Goal: Task Accomplishment & Management: Use online tool/utility

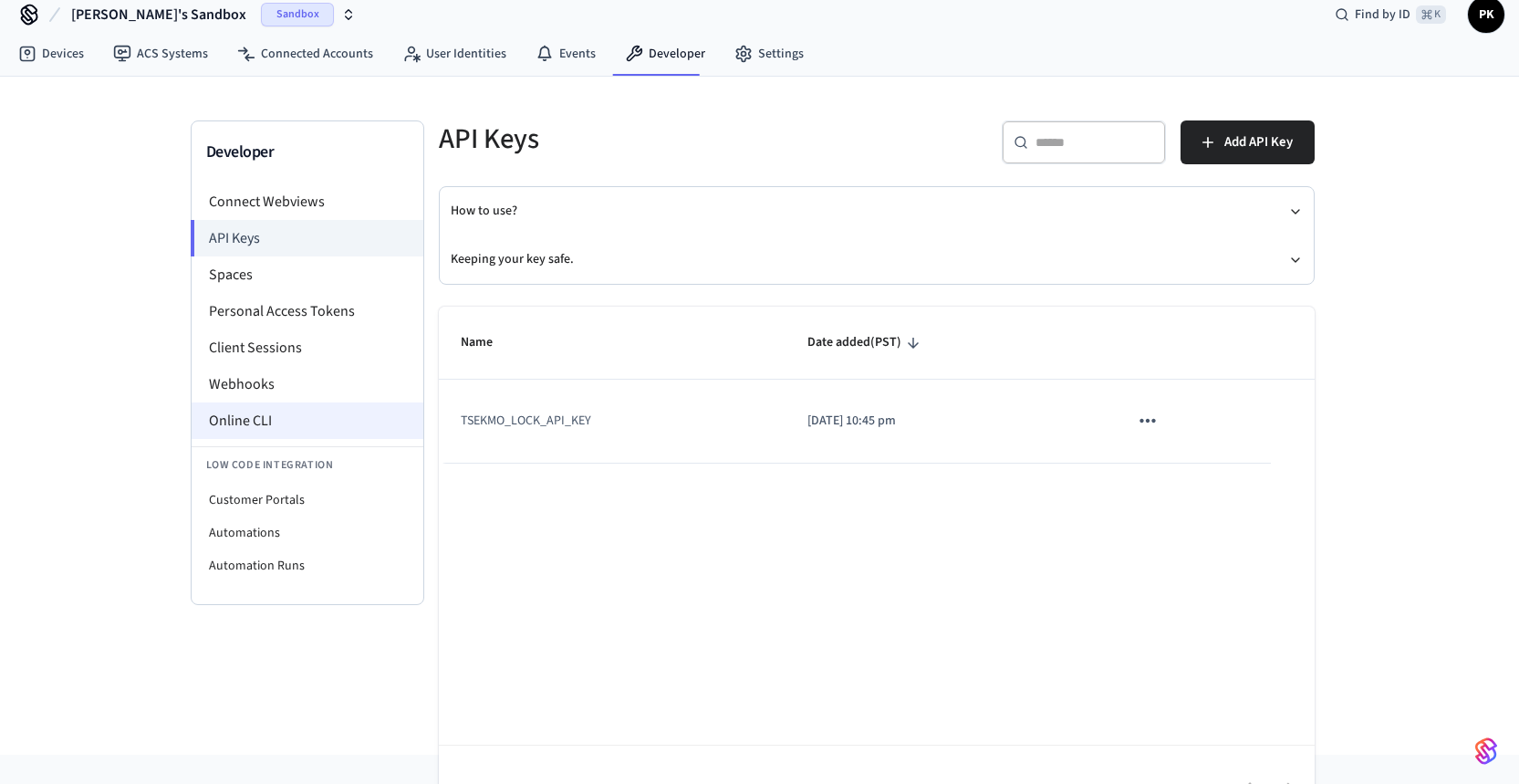
scroll to position [21, 0]
click at [1147, 422] on icon "sticky table" at bounding box center [1148, 419] width 23 height 23
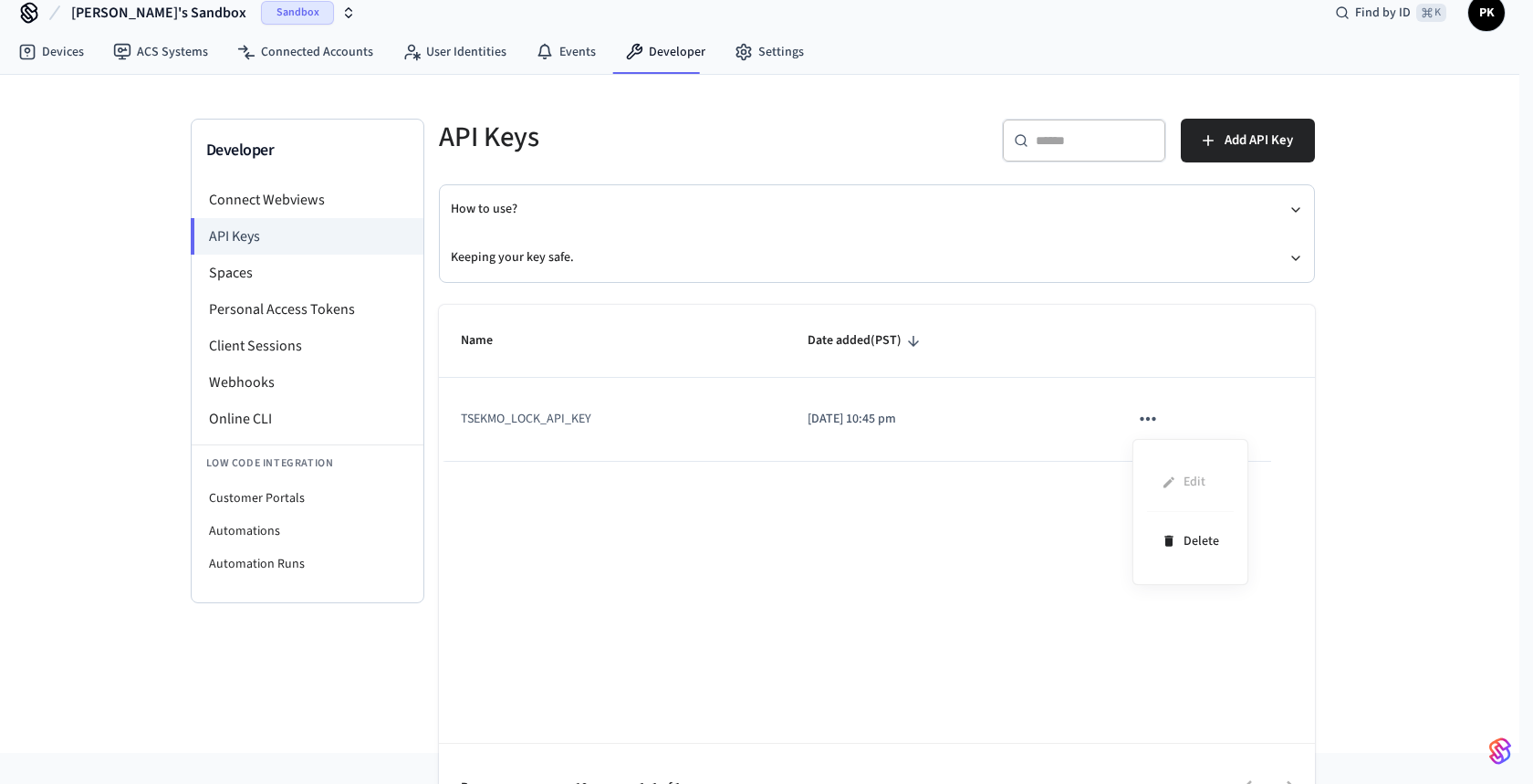
click at [831, 538] on div at bounding box center [766, 392] width 1533 height 784
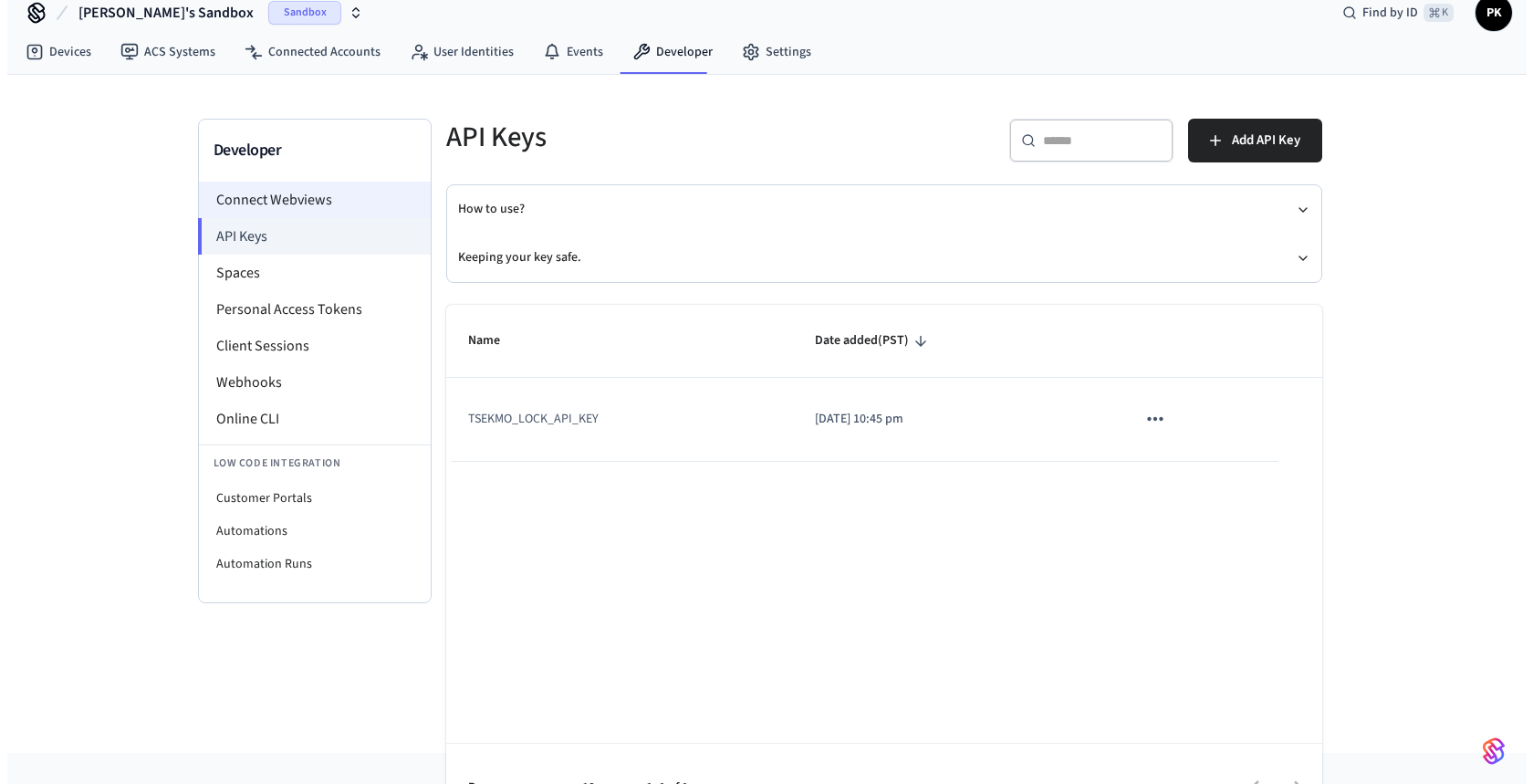
scroll to position [0, 0]
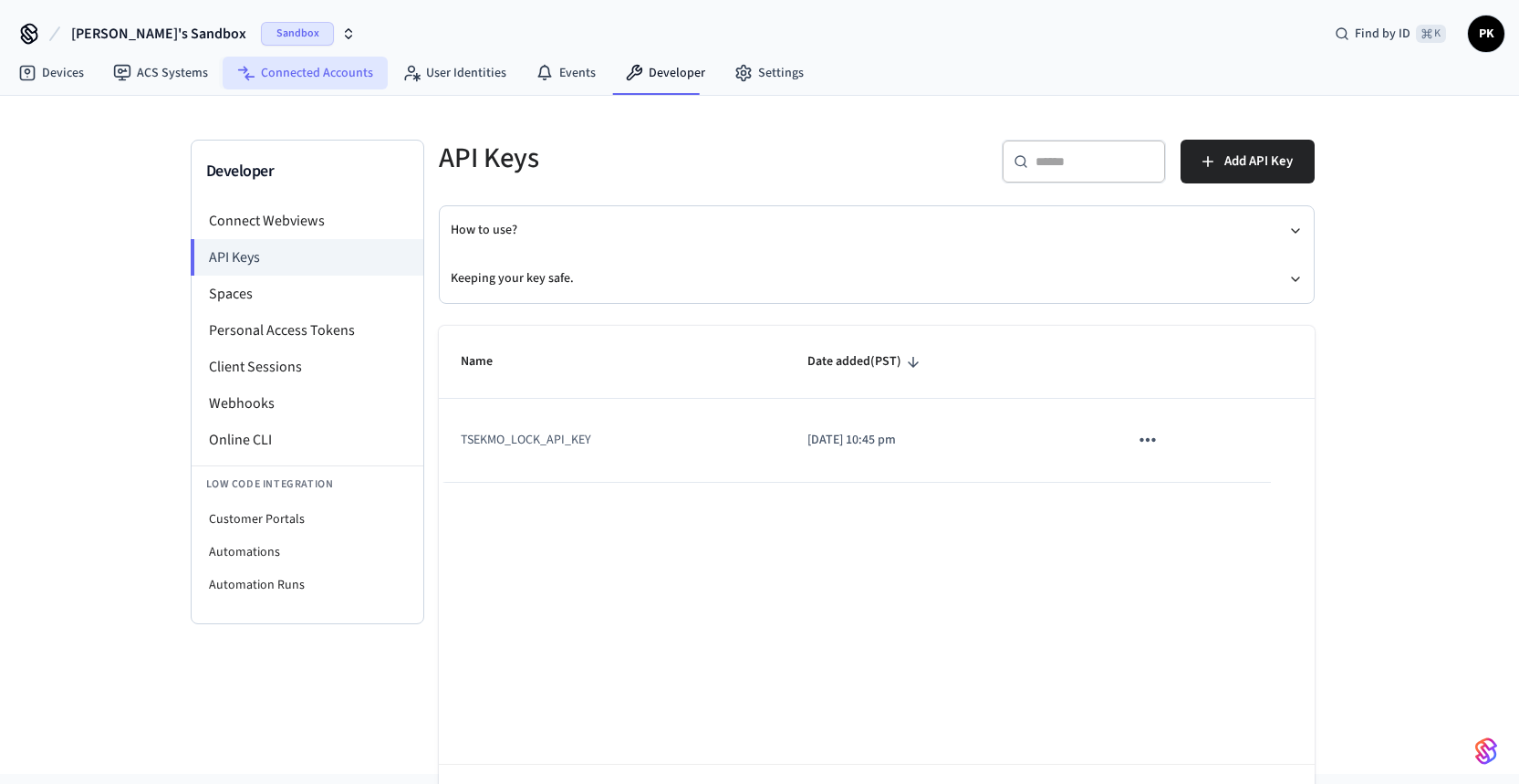
click at [336, 79] on link "Connected Accounts" at bounding box center [305, 73] width 165 height 33
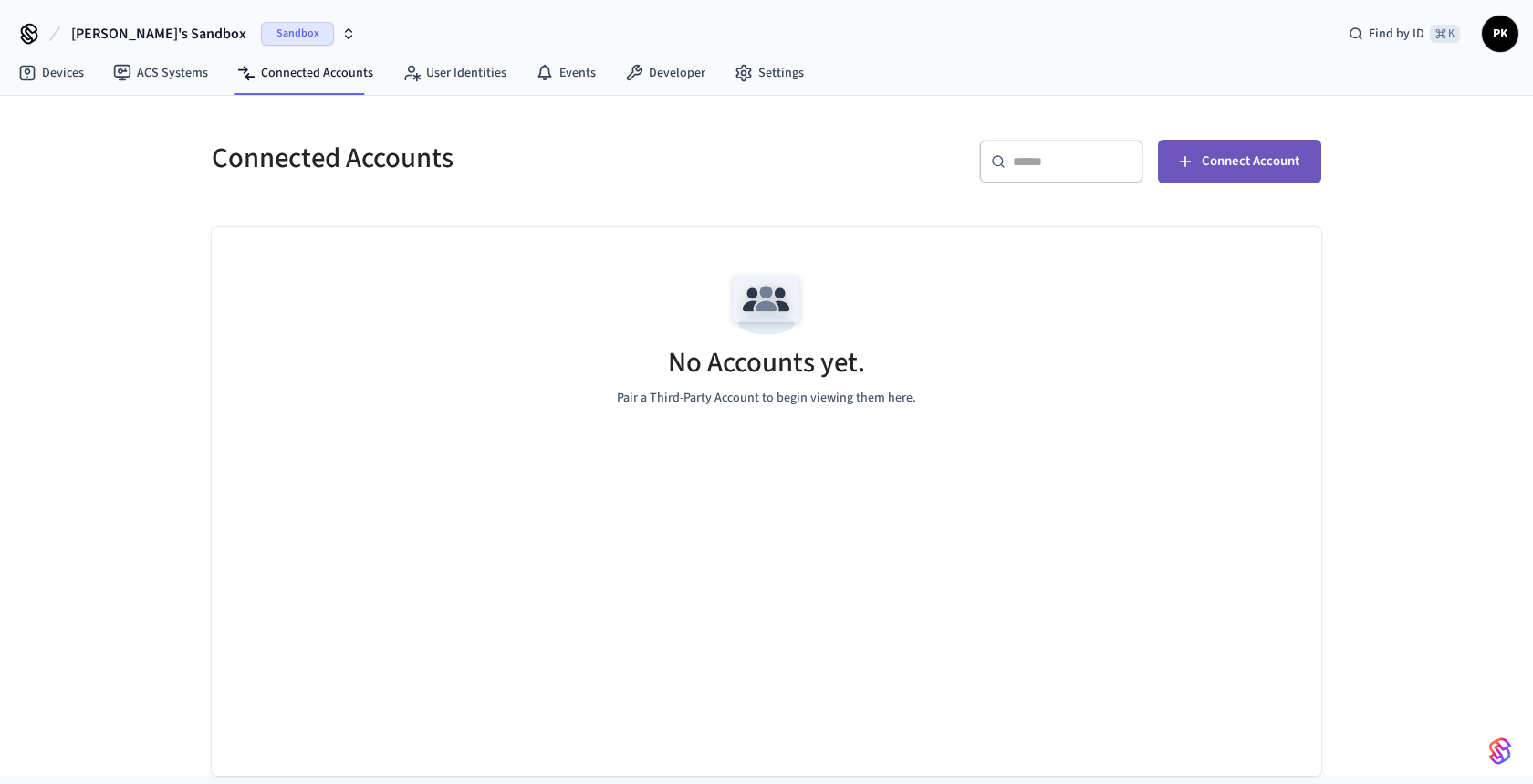
click at [1268, 164] on span "Connect Account" at bounding box center [1251, 161] width 98 height 23
click at [1220, 162] on span "Connect Account" at bounding box center [1251, 161] width 98 height 23
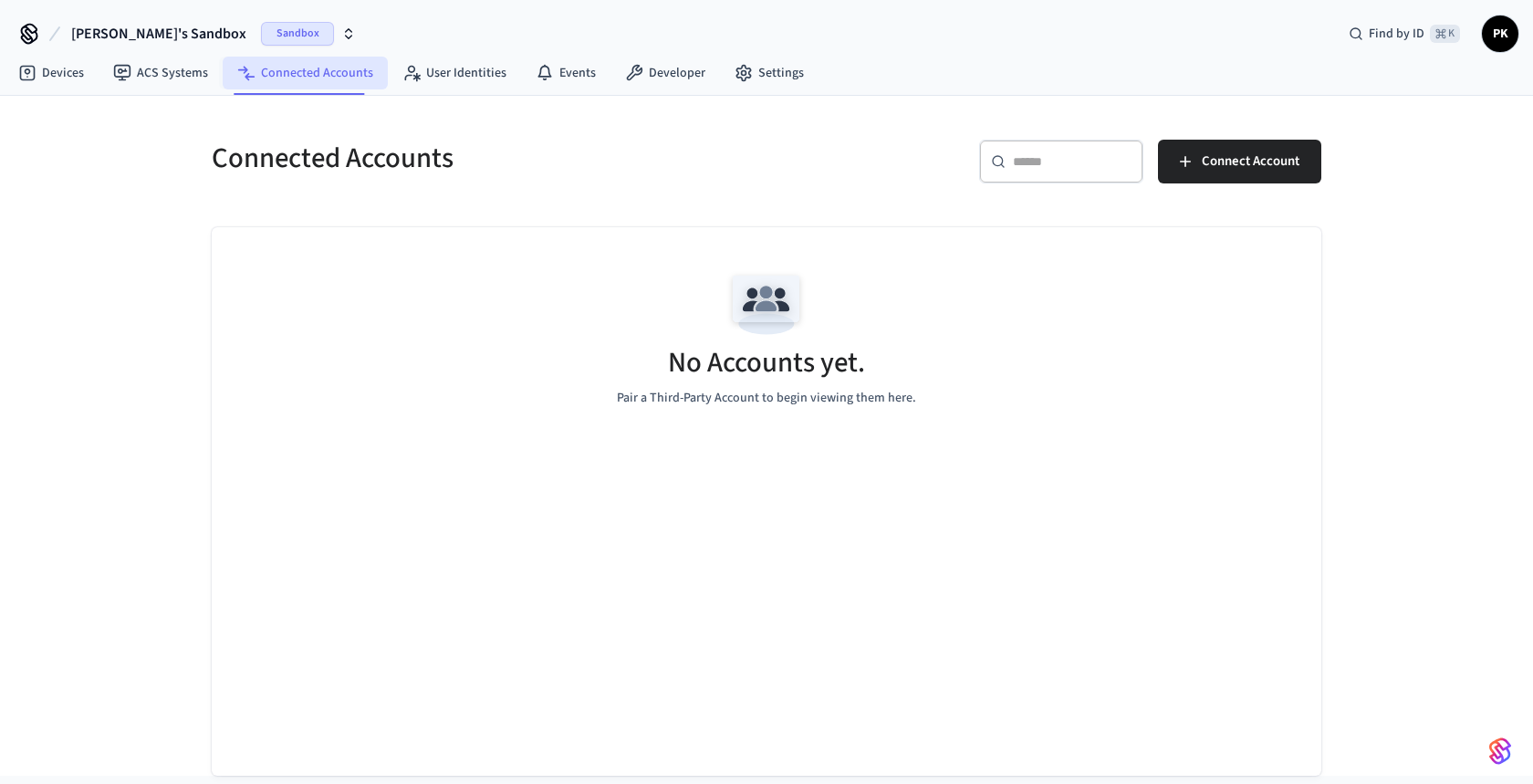
click at [267, 72] on link "Connected Accounts" at bounding box center [305, 73] width 165 height 33
click at [145, 78] on link "ACS Systems" at bounding box center [161, 73] width 124 height 33
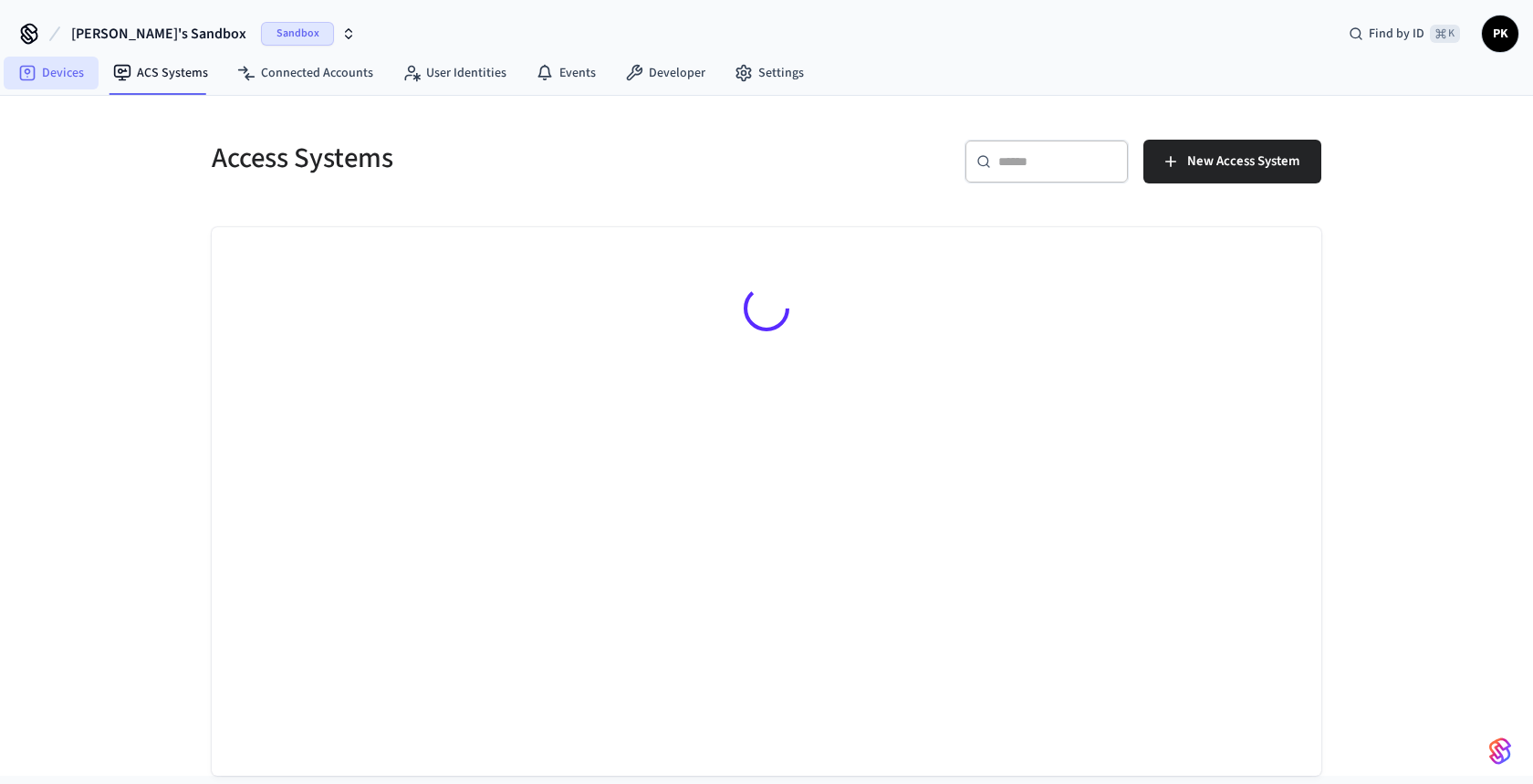
click at [34, 77] on icon at bounding box center [28, 74] width 16 height 16
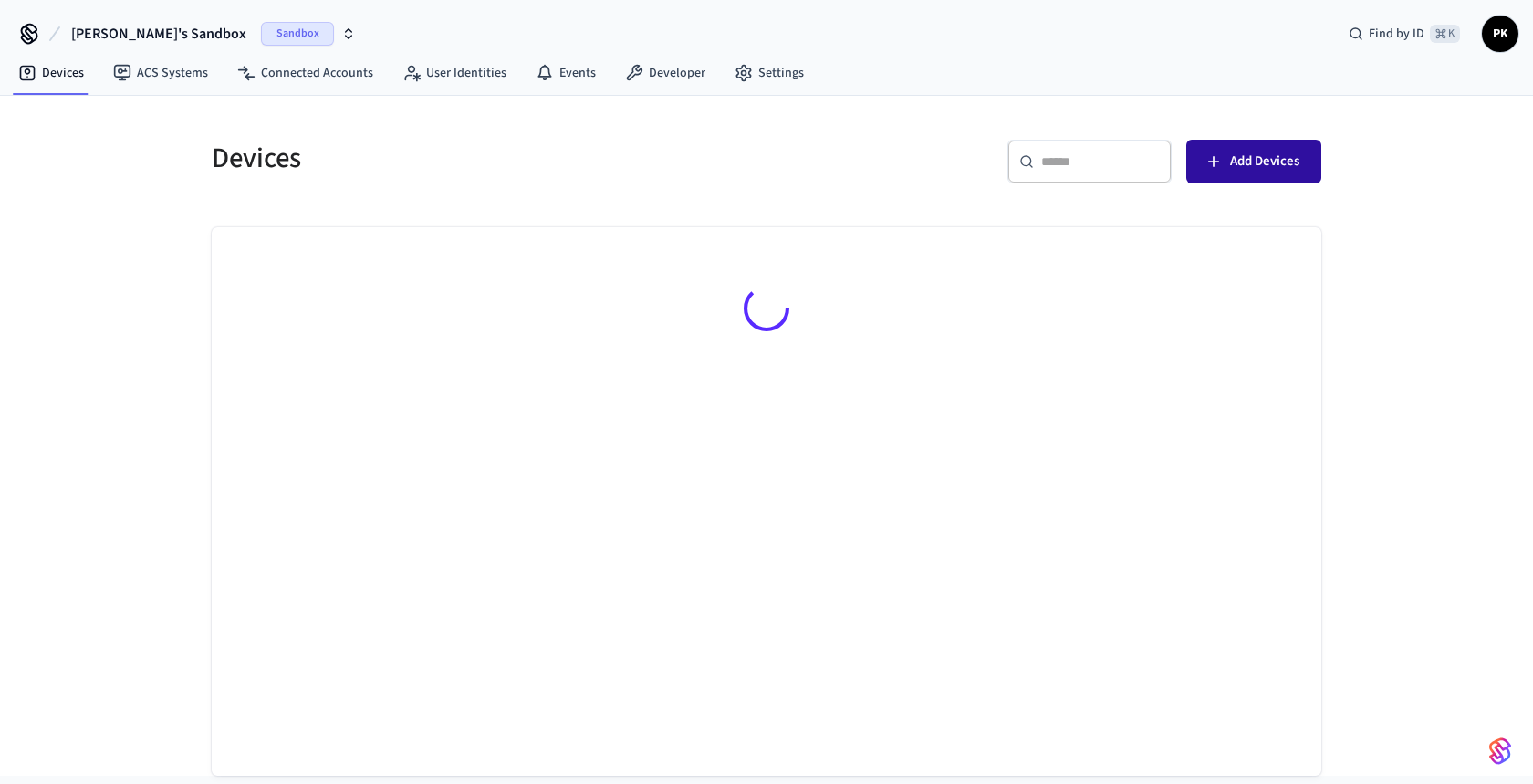
click at [1217, 163] on icon "button" at bounding box center [1214, 161] width 18 height 18
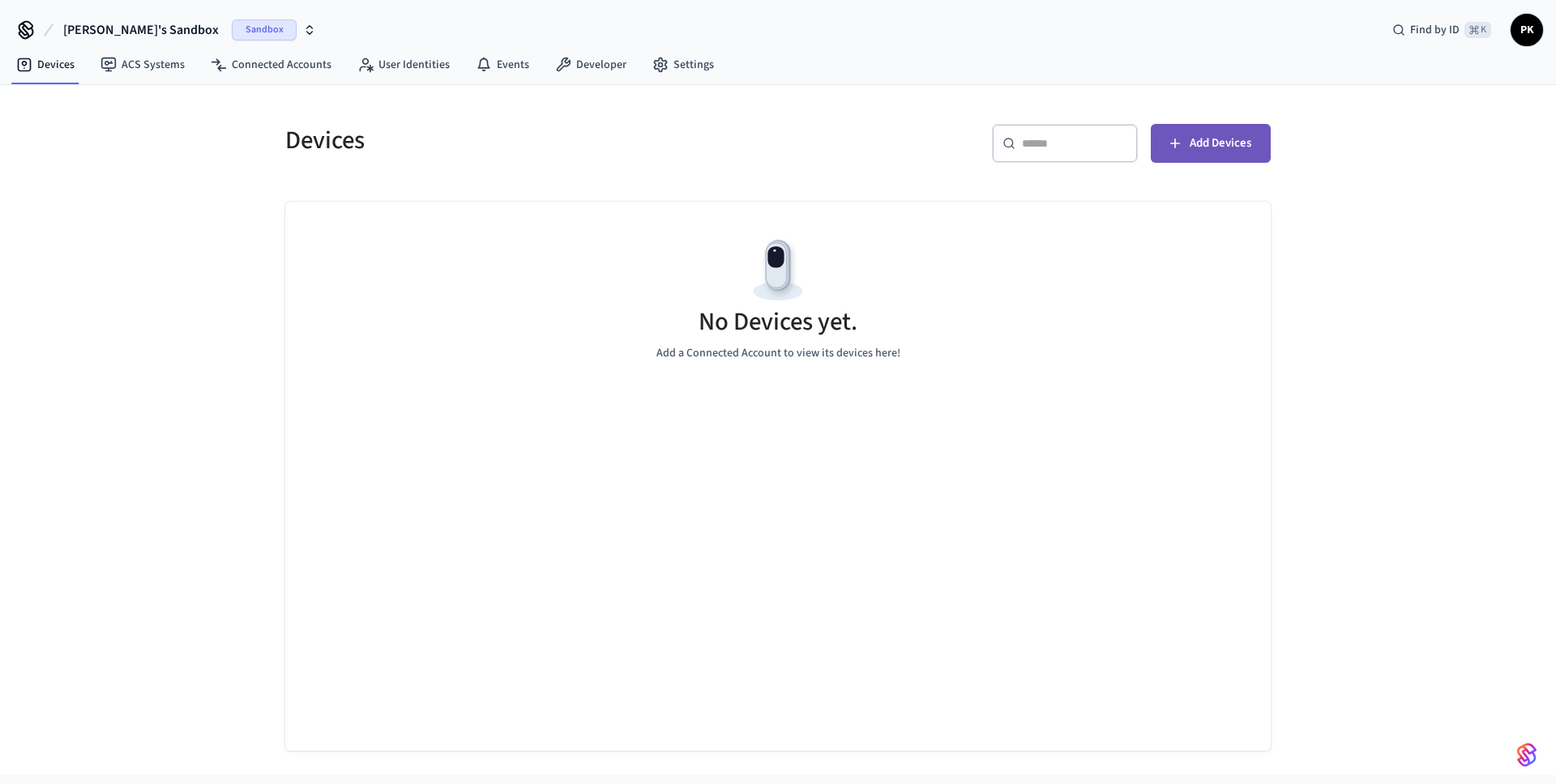
click at [1224, 133] on span "Add Devices" at bounding box center [1221, 143] width 62 height 21
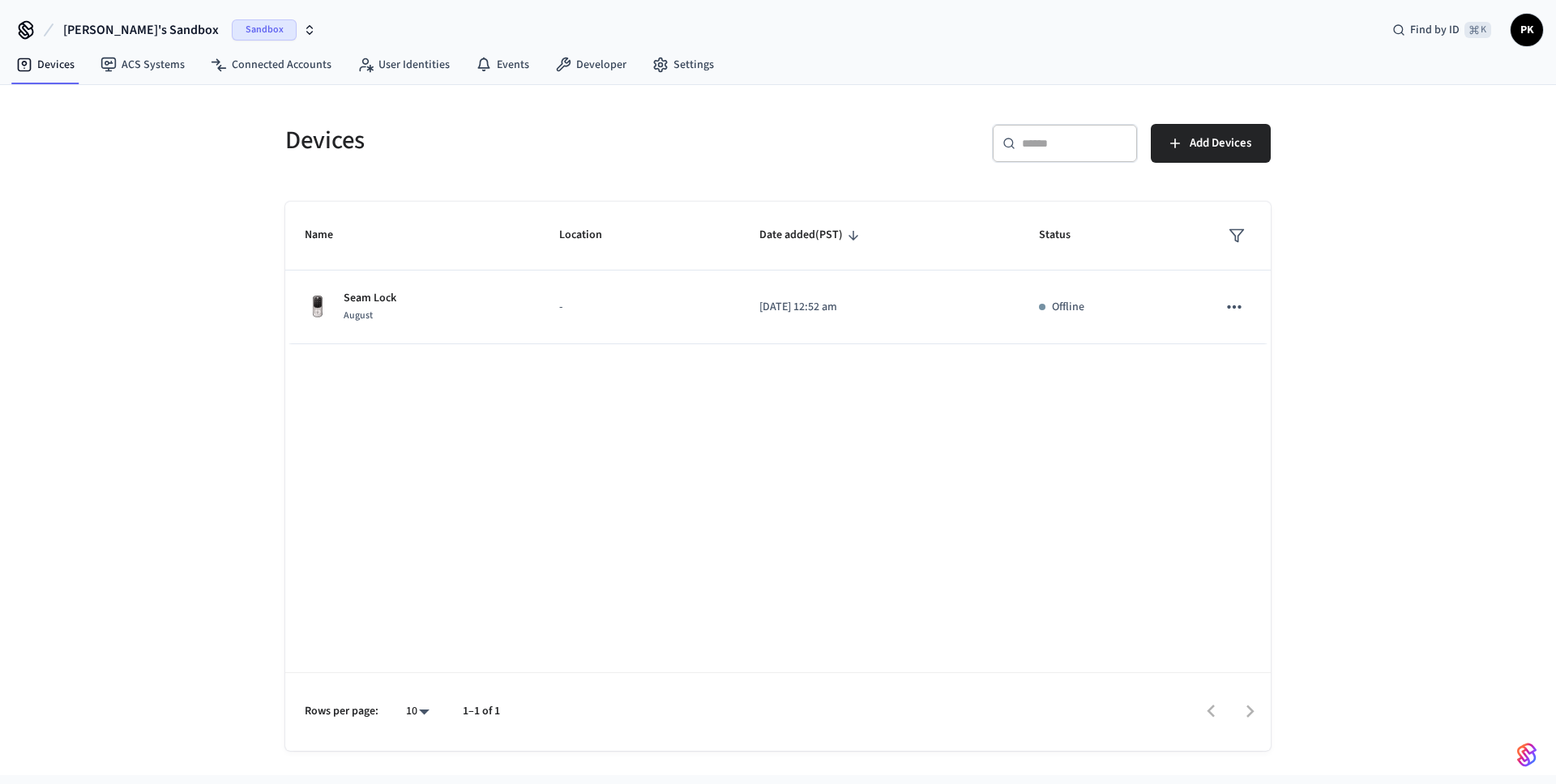
click at [872, 435] on div "Name Location Date added (PST) Status Seam Lock August - [DATE] 12:52 am Offlin…" at bounding box center [778, 476] width 986 height 549
click at [270, 58] on link "Connected Accounts" at bounding box center [271, 65] width 146 height 29
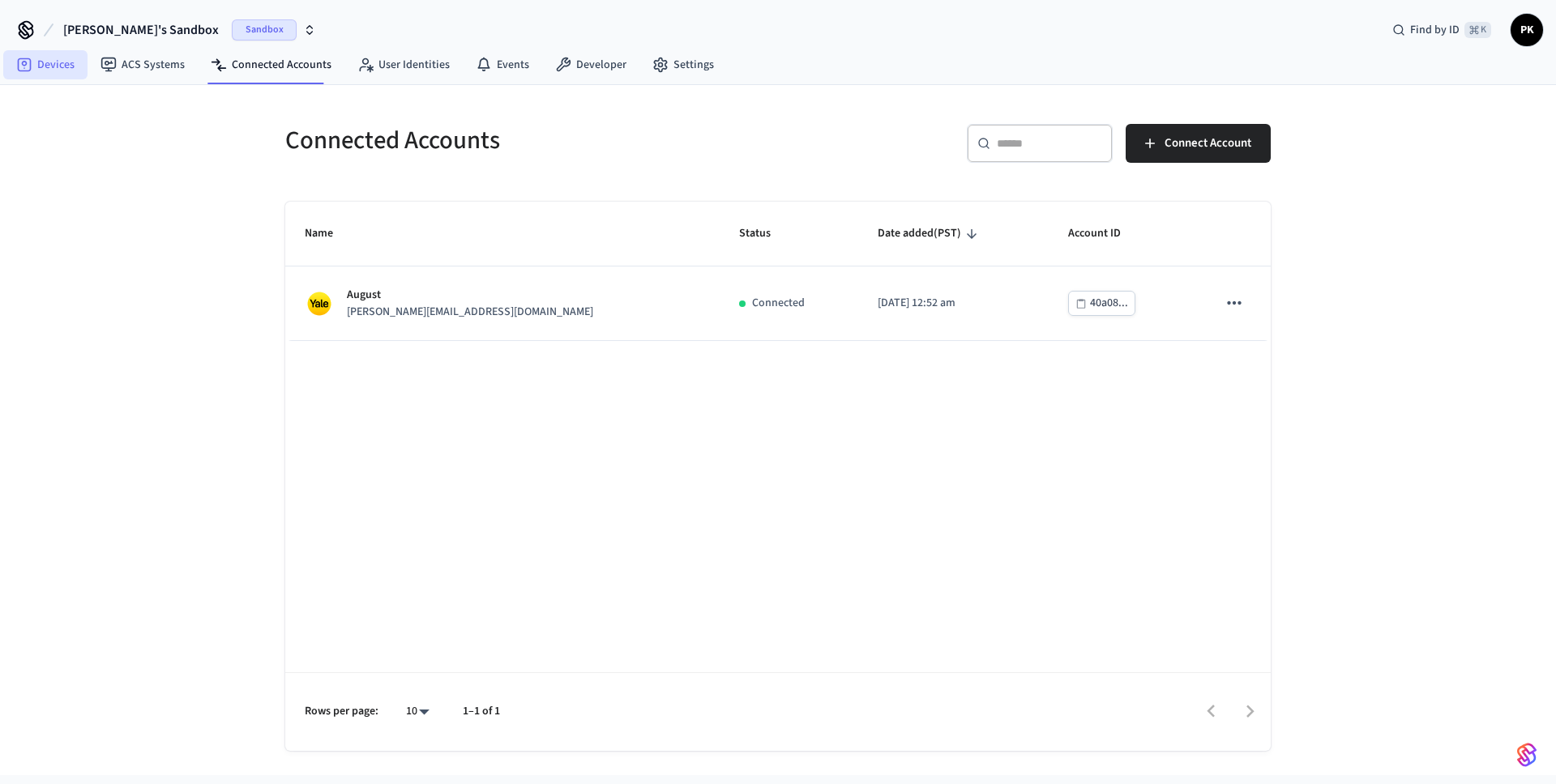
click at [45, 66] on link "Devices" at bounding box center [46, 65] width 84 height 29
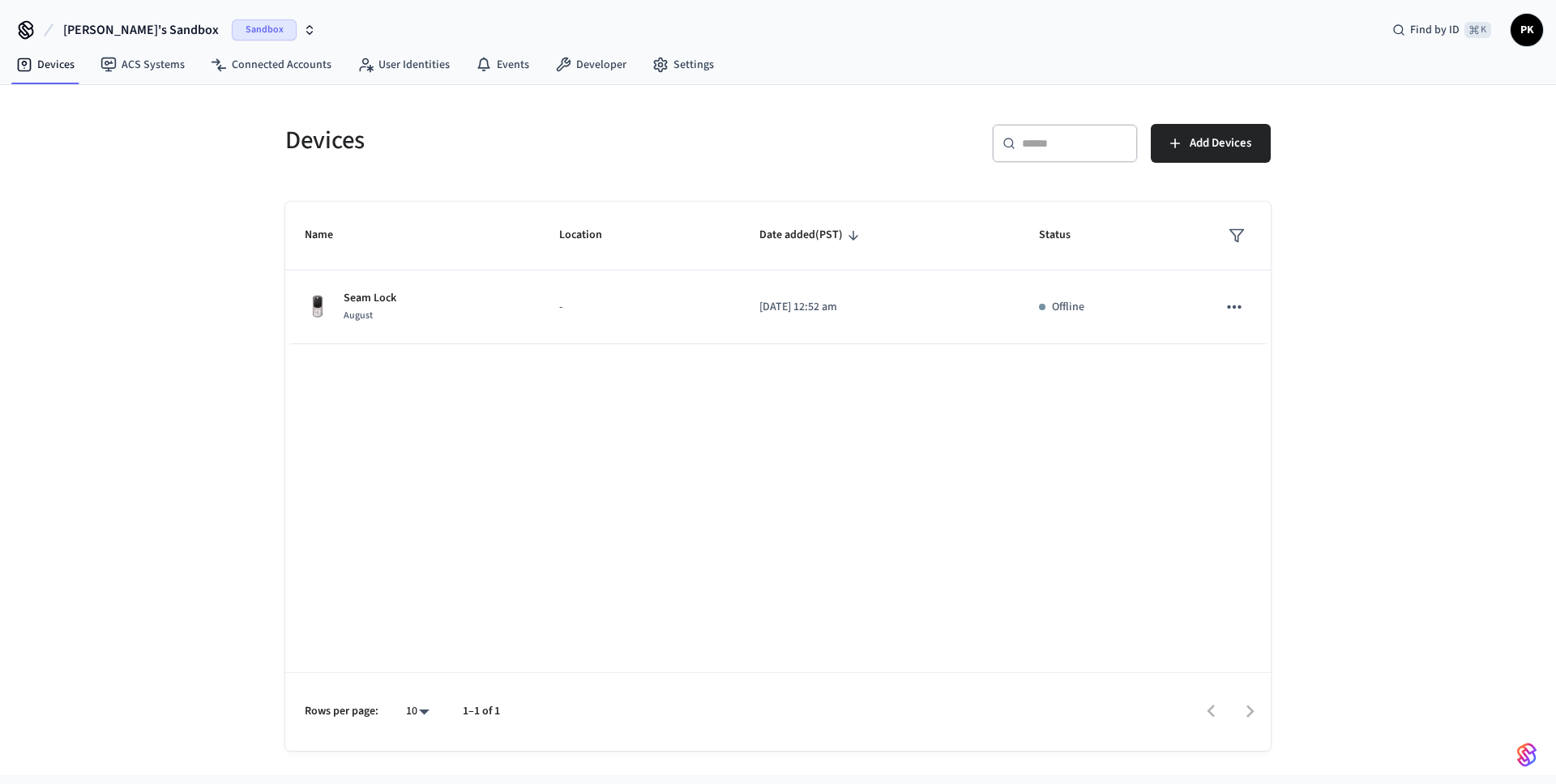
click at [945, 471] on div "Name Location Date added (PST) Status Seam Lock August - [DATE] 12:52 am Offlin…" at bounding box center [778, 476] width 986 height 549
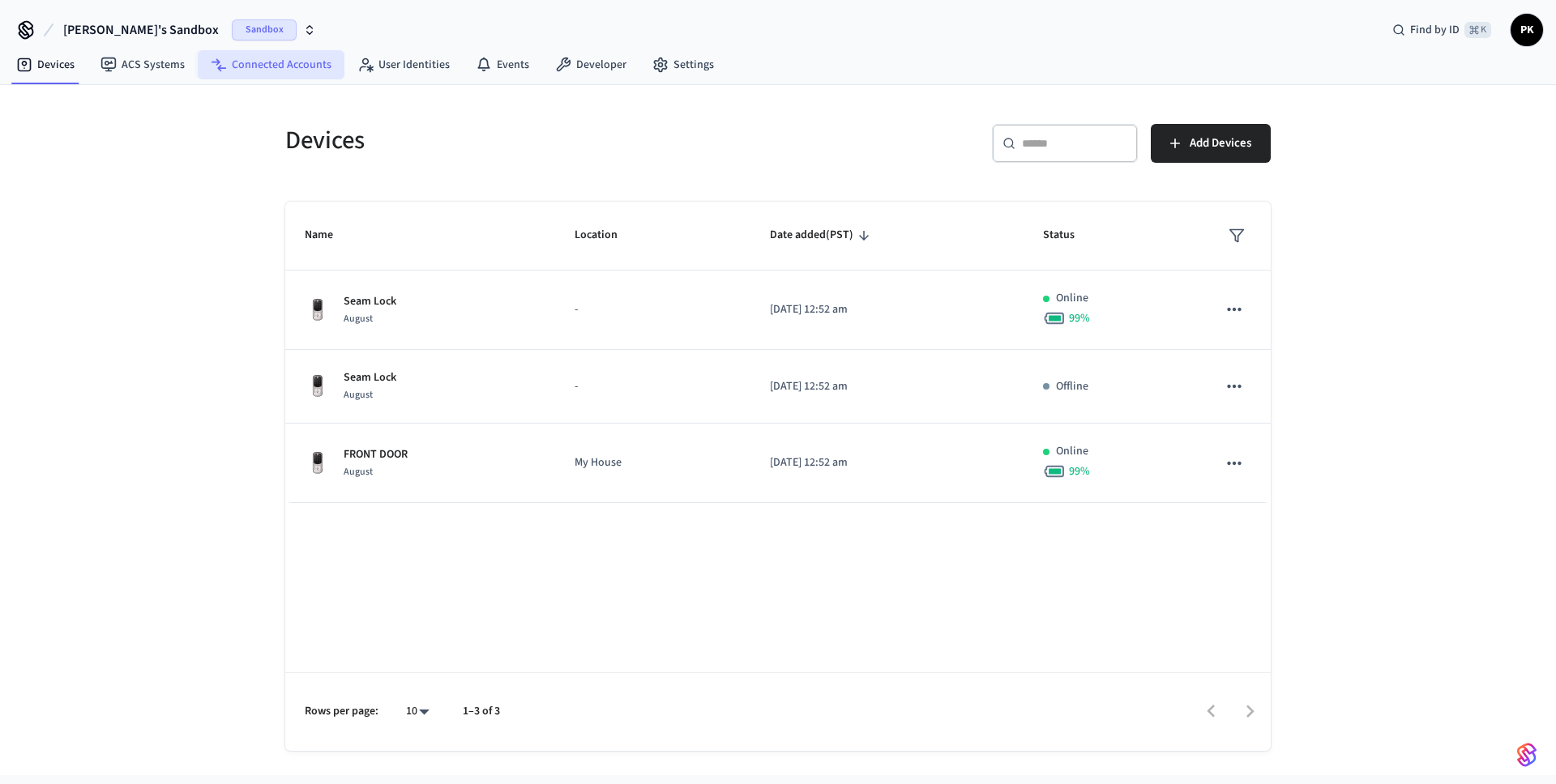
click at [314, 71] on link "Connected Accounts" at bounding box center [271, 65] width 146 height 29
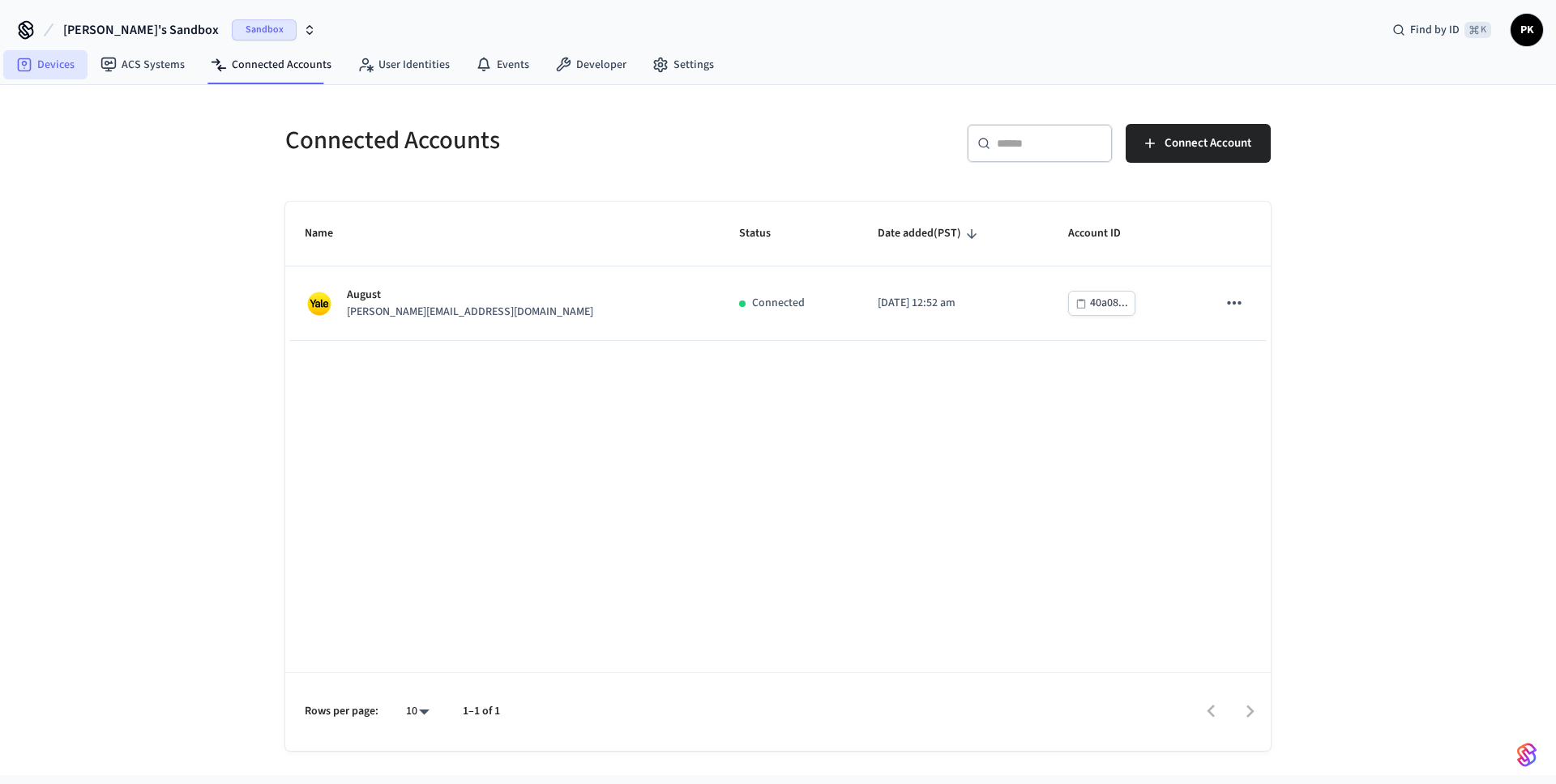
click at [66, 62] on link "Devices" at bounding box center [46, 65] width 84 height 29
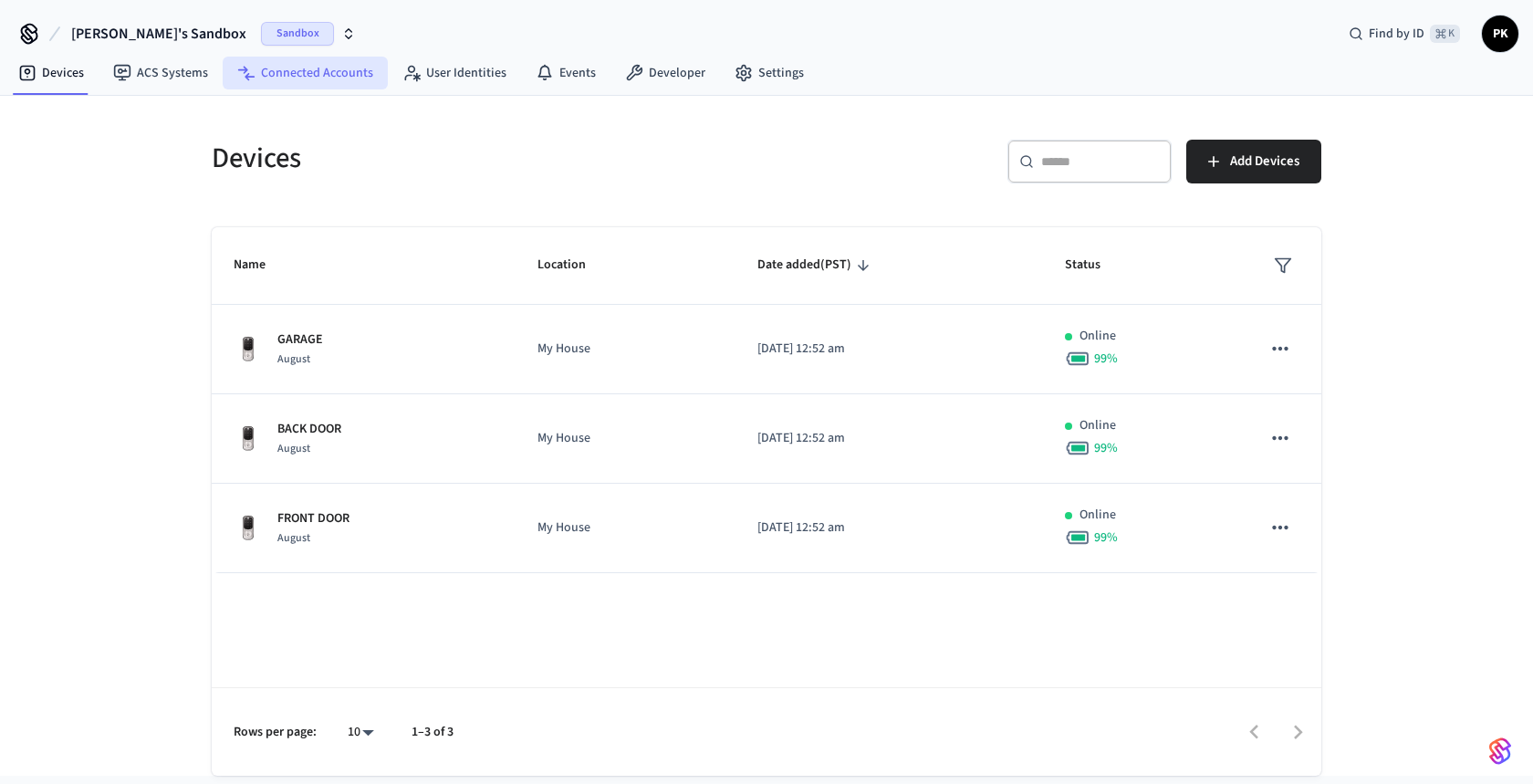
click at [338, 80] on link "Connected Accounts" at bounding box center [305, 73] width 165 height 33
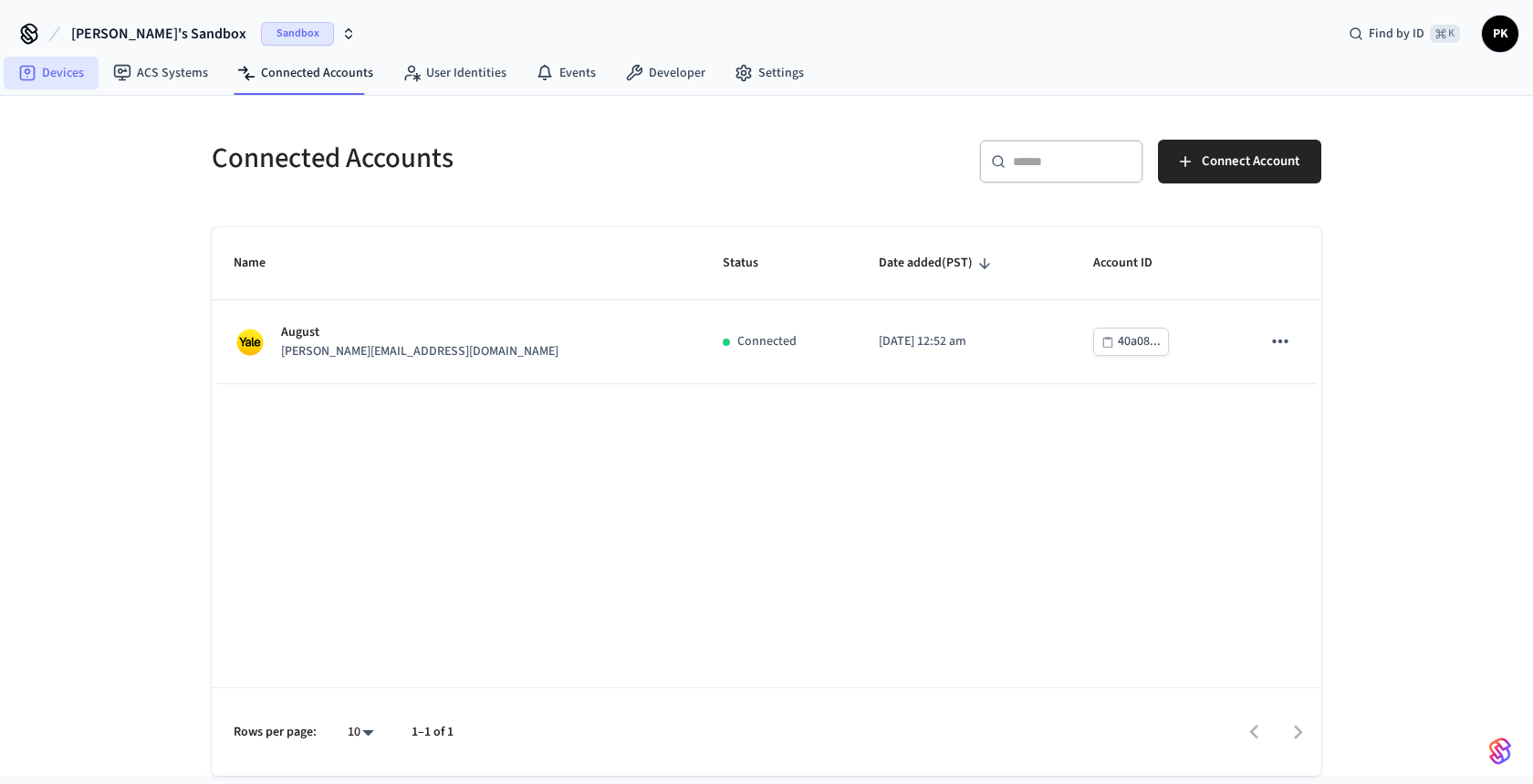
click at [75, 83] on link "Devices" at bounding box center [51, 73] width 95 height 33
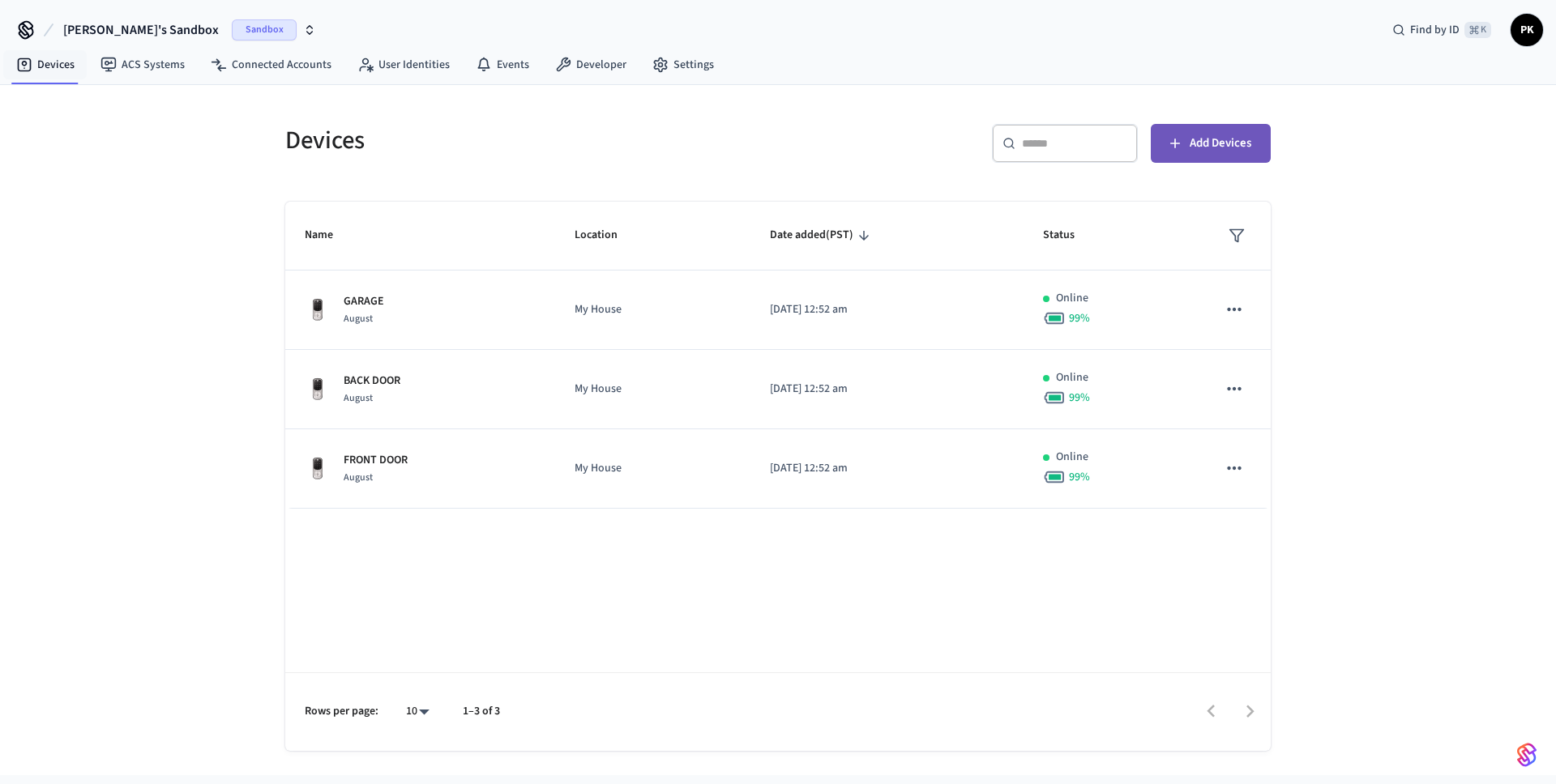
click at [1224, 150] on span "Add Devices" at bounding box center [1221, 143] width 62 height 21
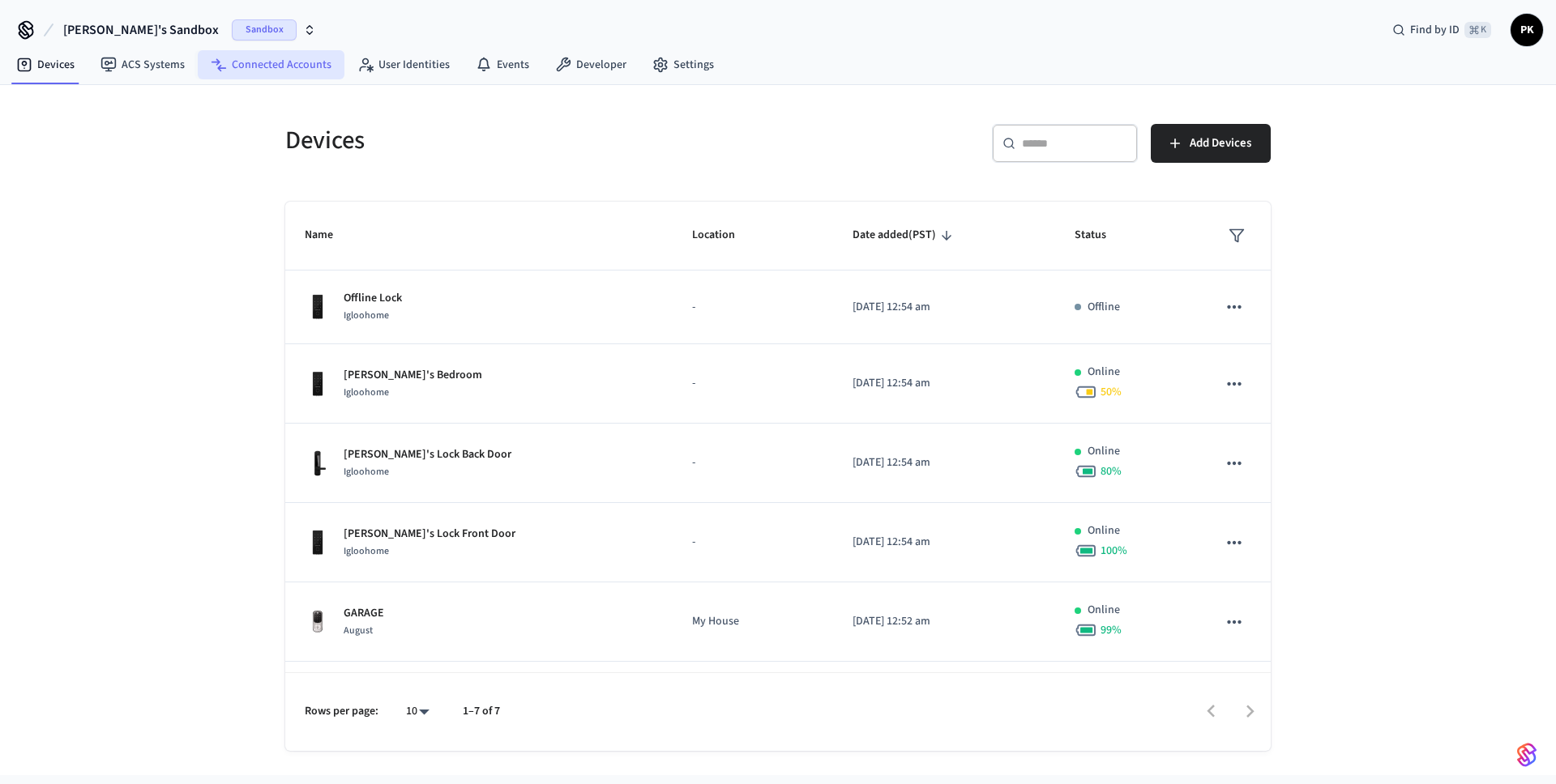
click at [252, 59] on link "Connected Accounts" at bounding box center [271, 65] width 146 height 29
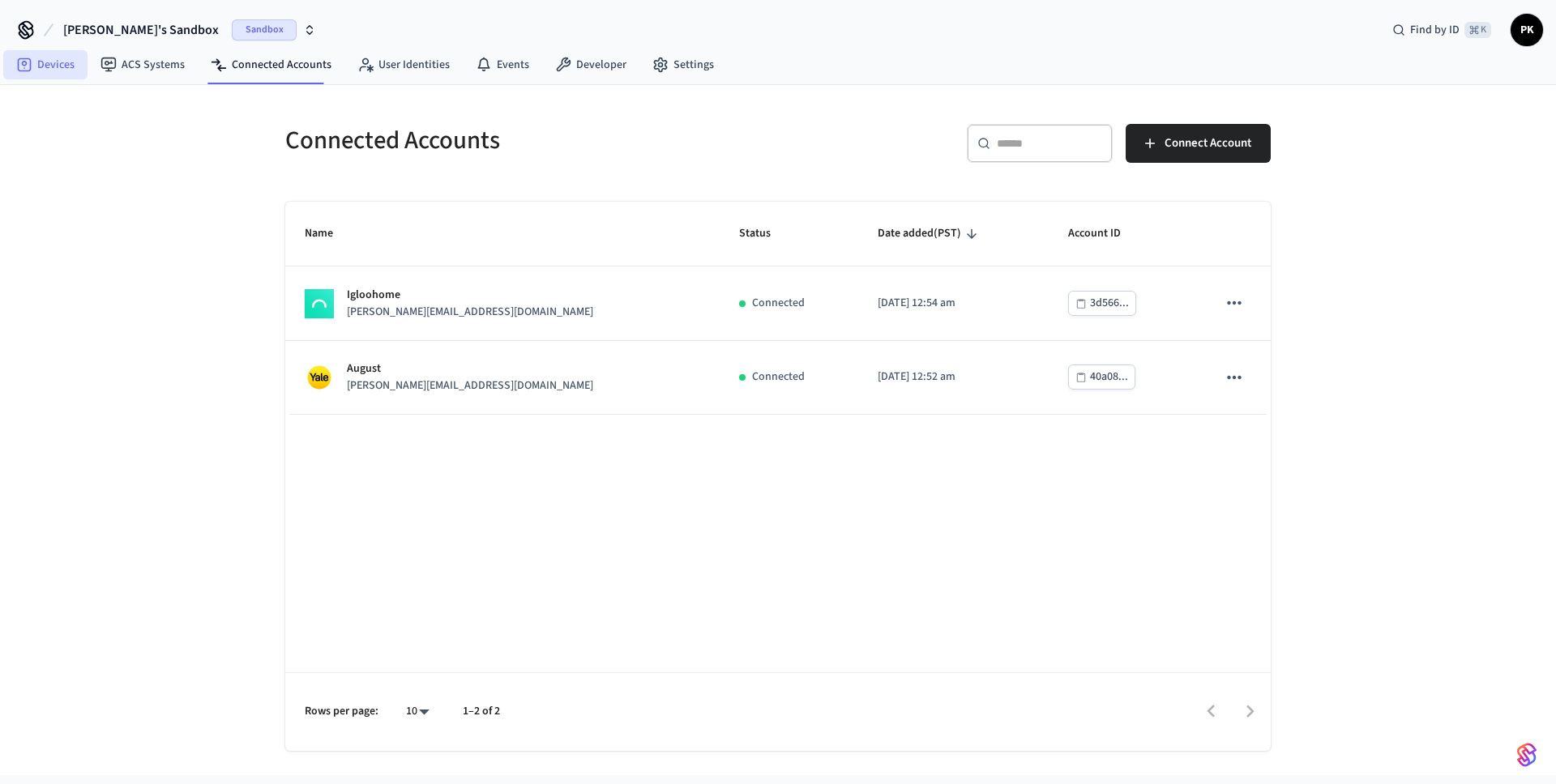
click at [64, 76] on link "Devices" at bounding box center [46, 65] width 84 height 29
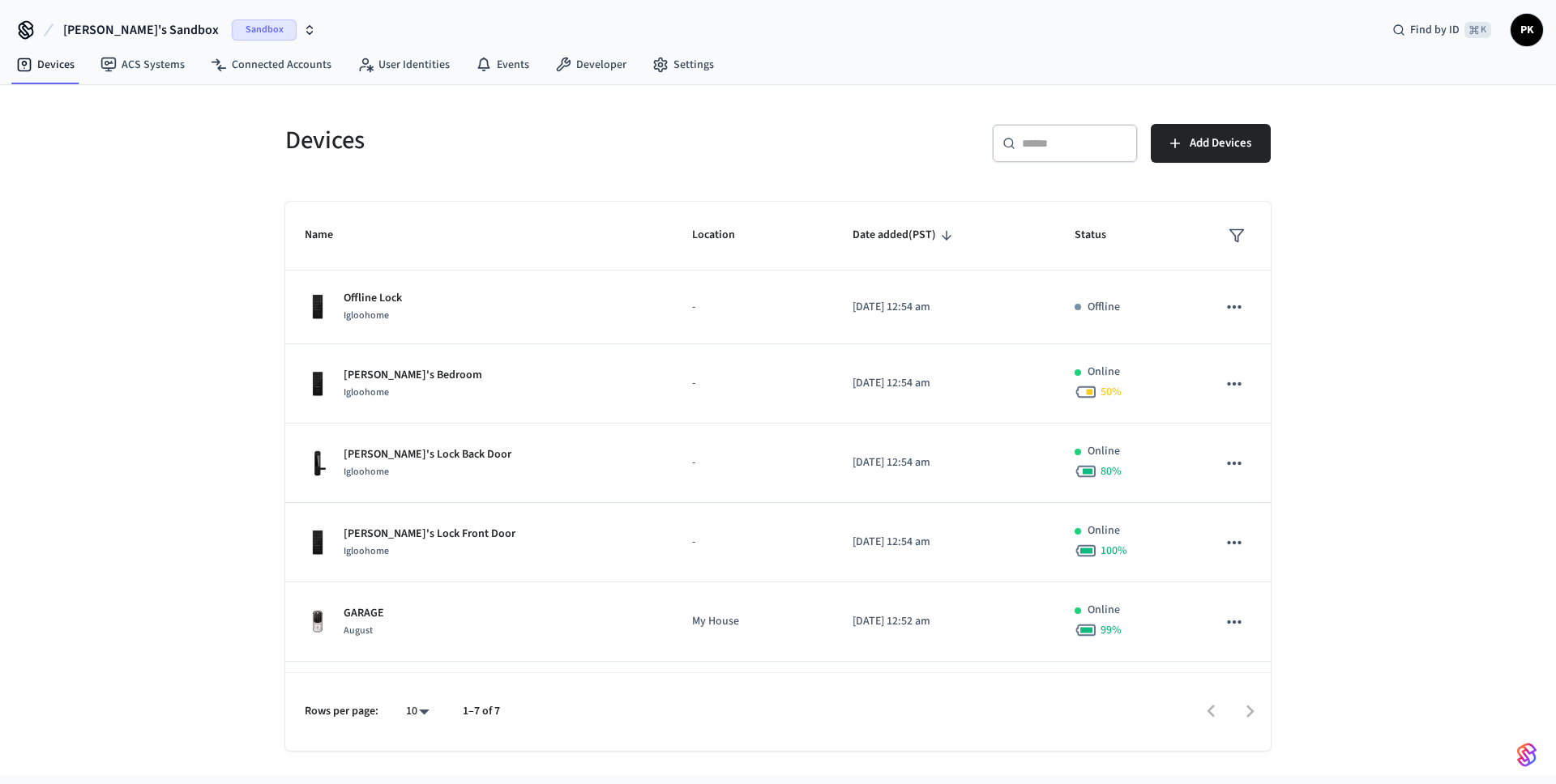
click at [281, 109] on div "Devices" at bounding box center [518, 139] width 503 height 71
click at [275, 74] on link "Connected Accounts" at bounding box center [271, 65] width 146 height 29
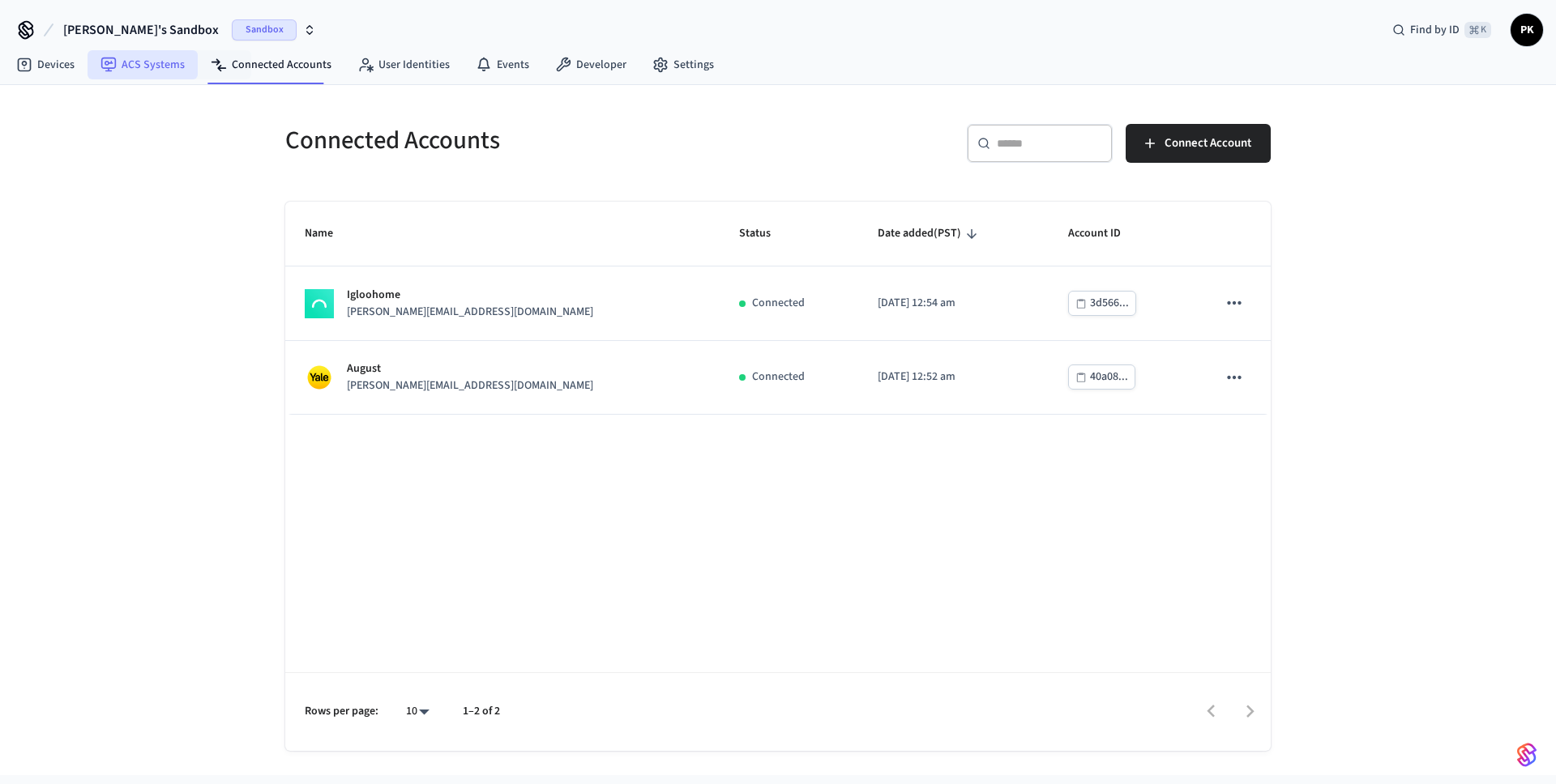
click at [143, 68] on link "ACS Systems" at bounding box center [143, 65] width 110 height 29
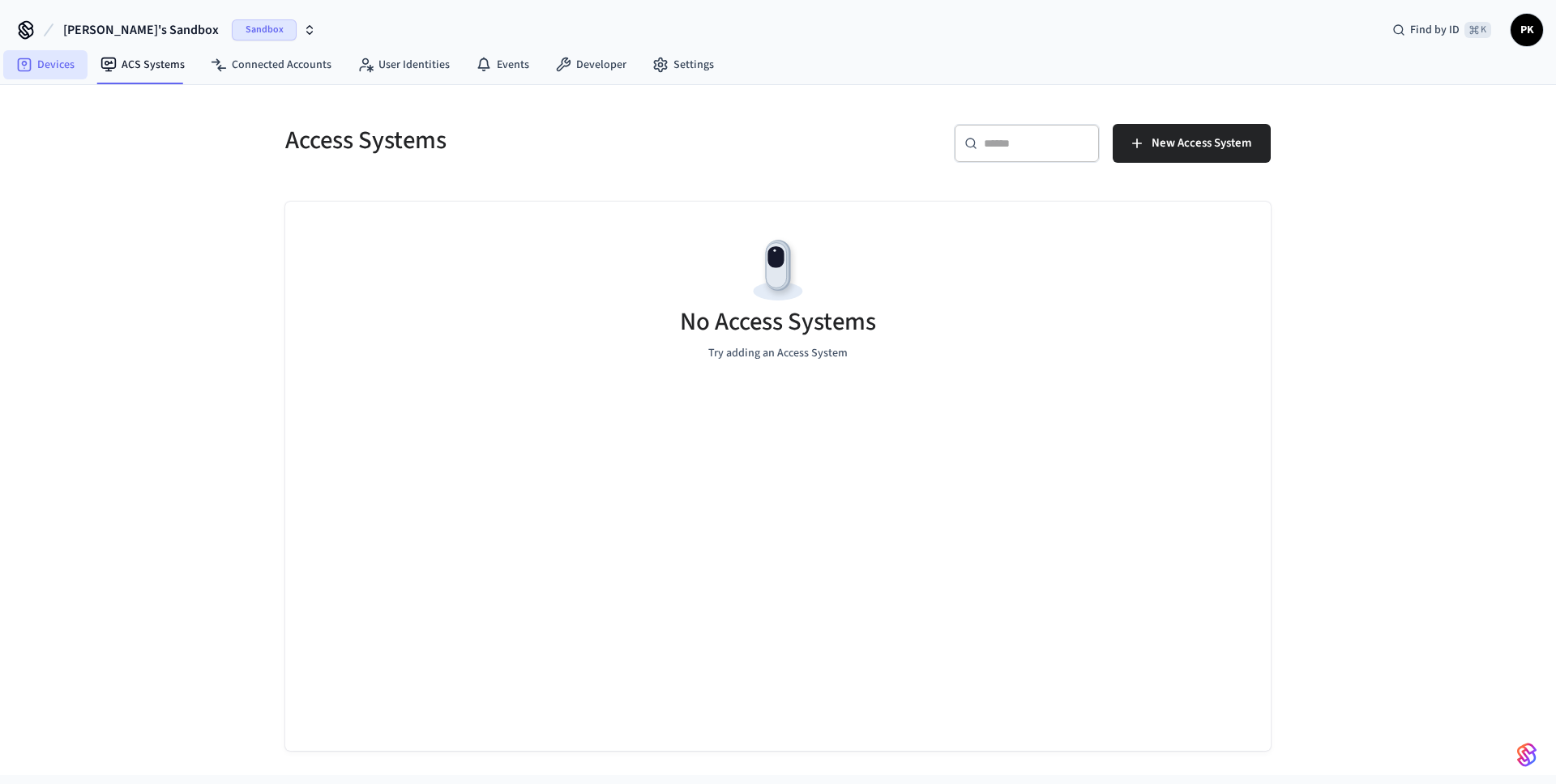
click at [32, 59] on icon at bounding box center [24, 65] width 16 height 16
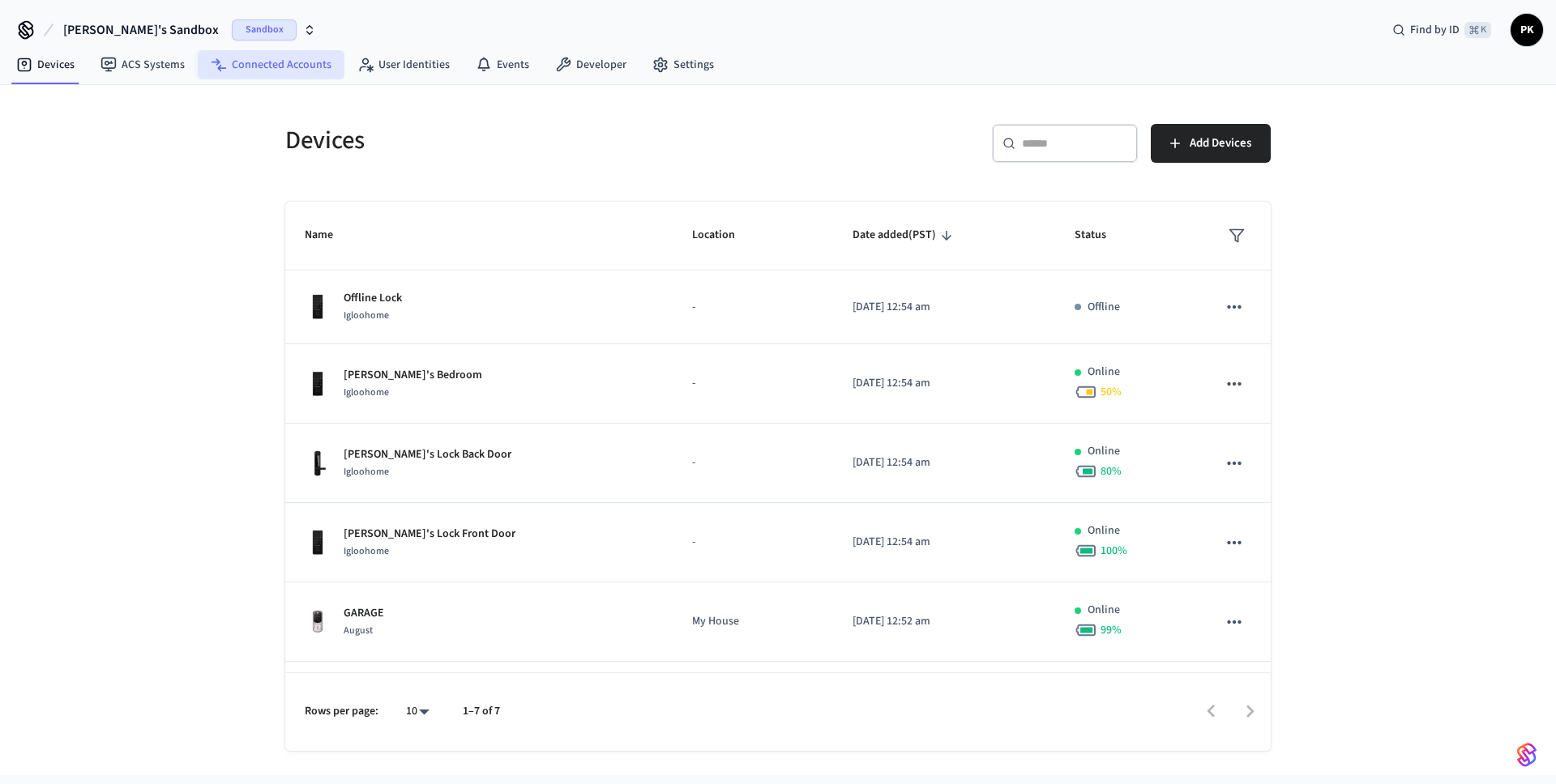
click at [329, 69] on link "Connected Accounts" at bounding box center [271, 65] width 146 height 29
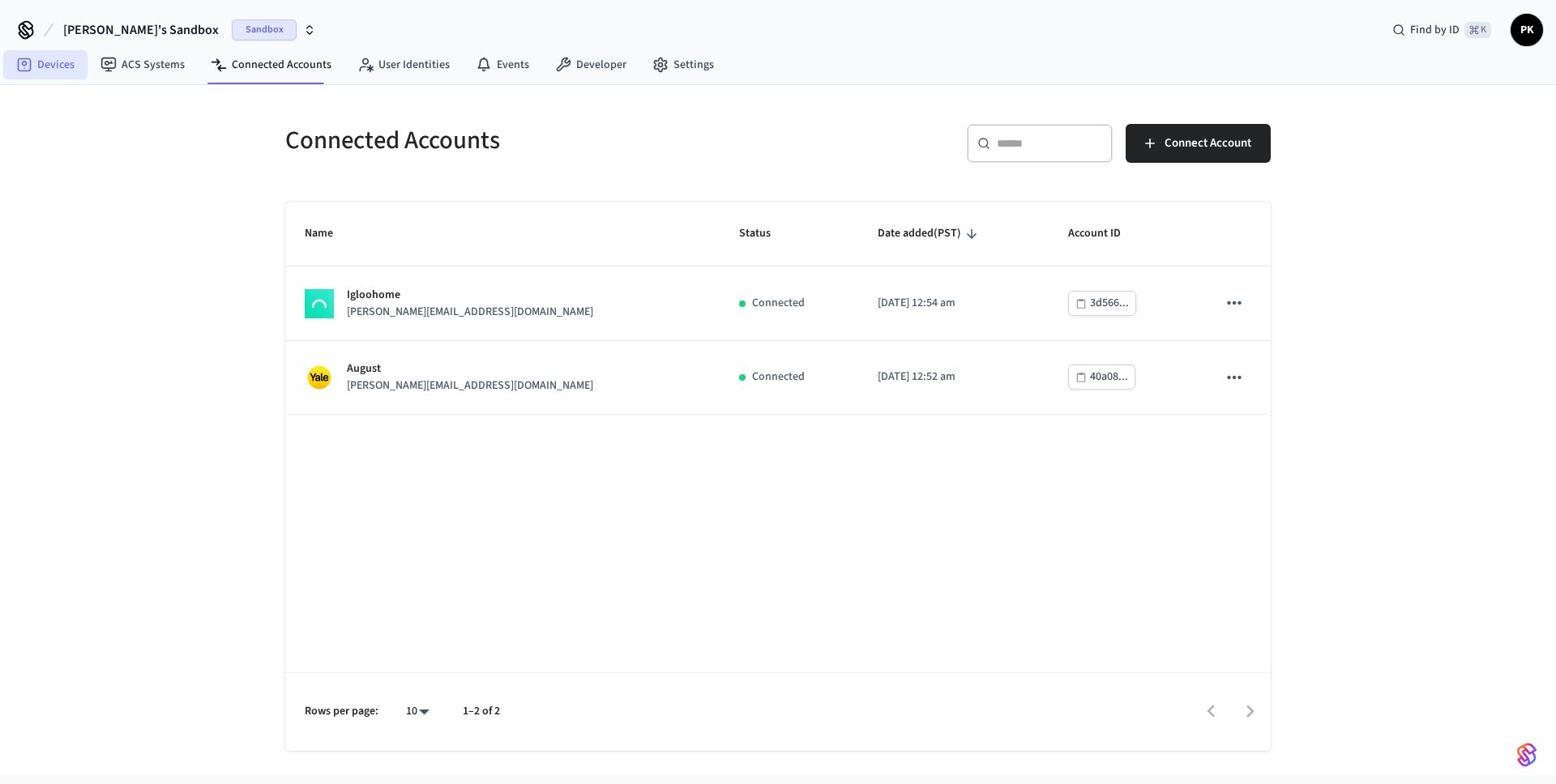
click at [58, 77] on link "Devices" at bounding box center [46, 65] width 84 height 29
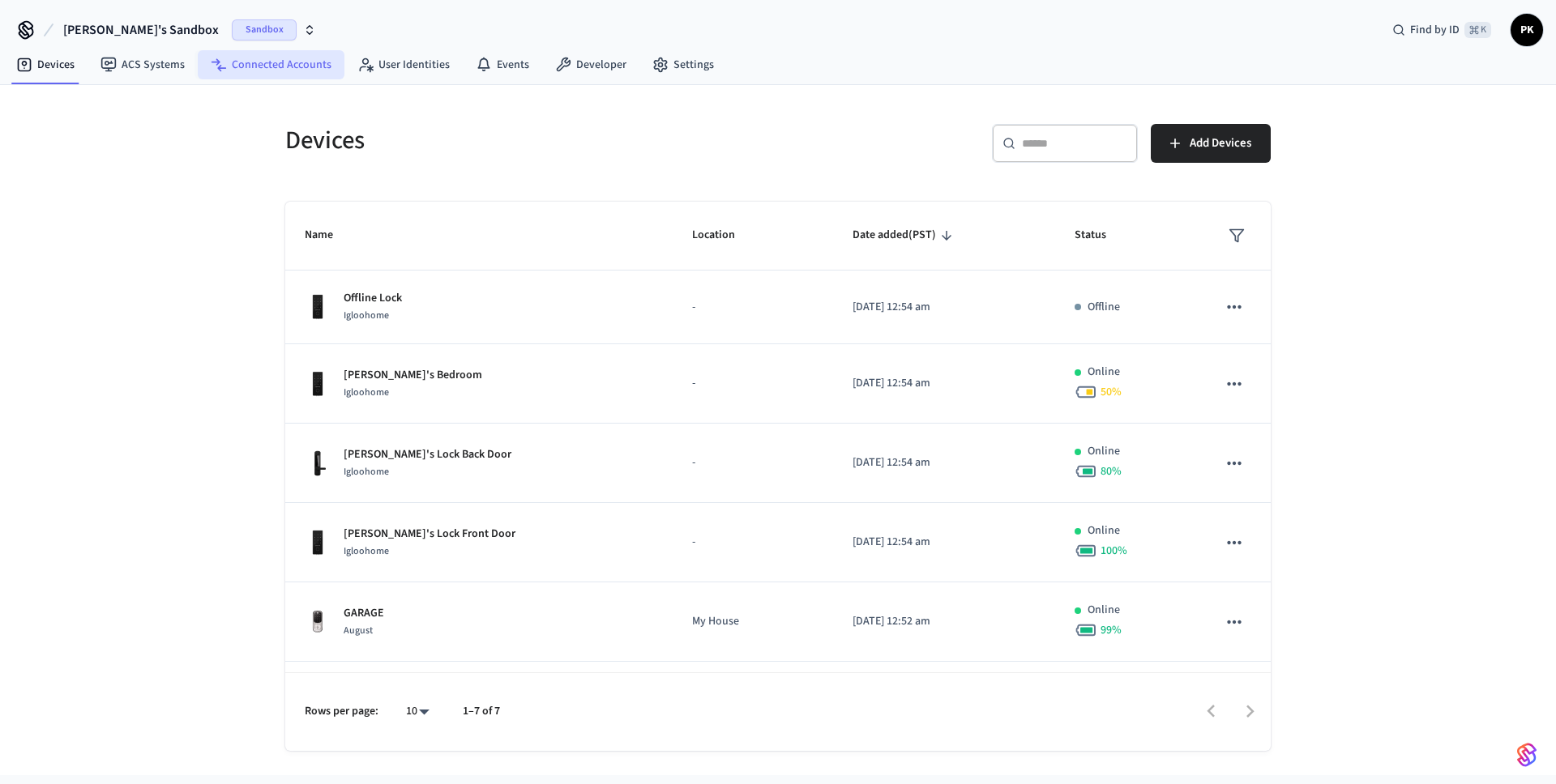
click at [294, 72] on link "Connected Accounts" at bounding box center [271, 65] width 146 height 29
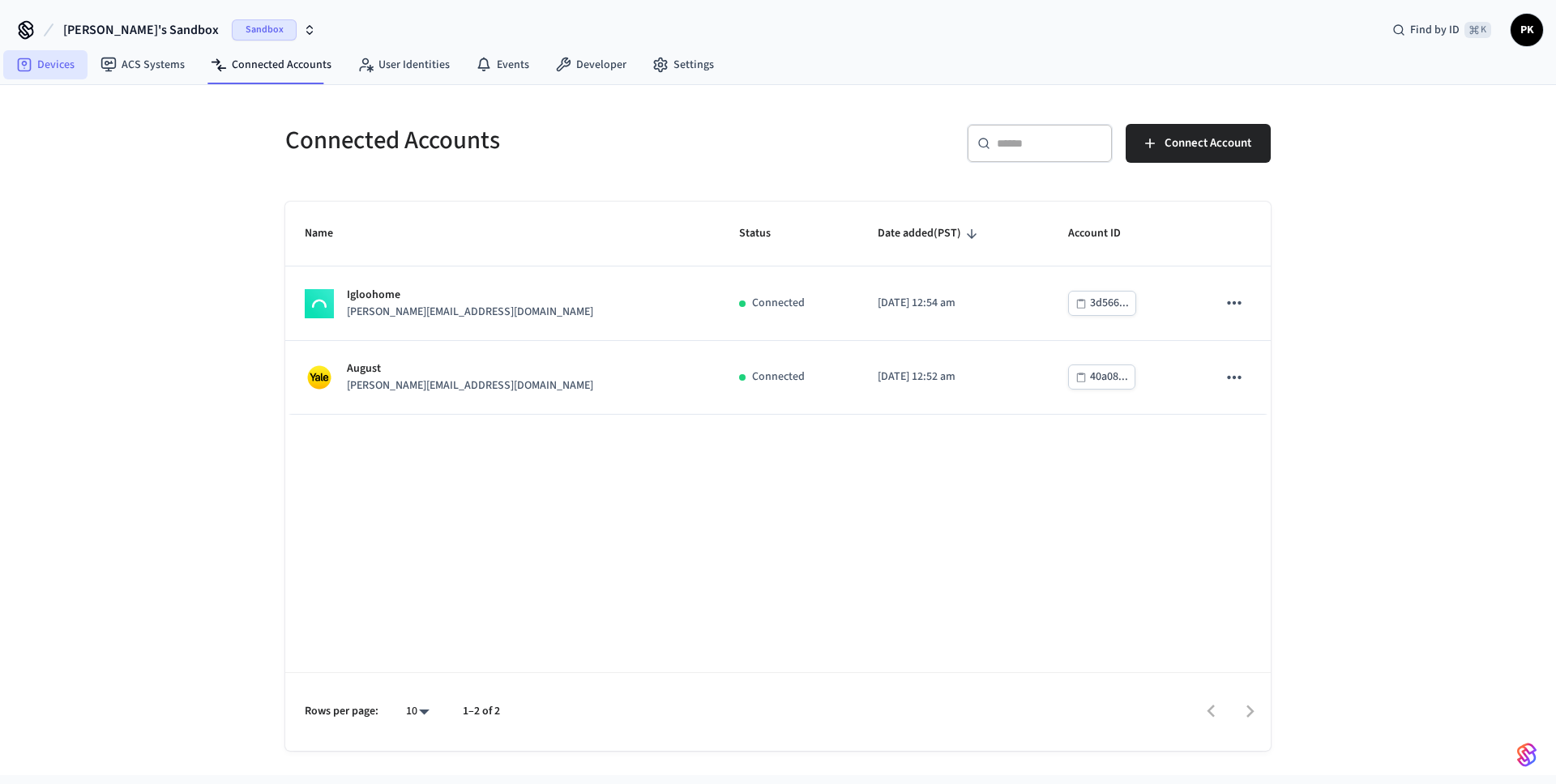
click at [55, 78] on link "Devices" at bounding box center [46, 65] width 84 height 29
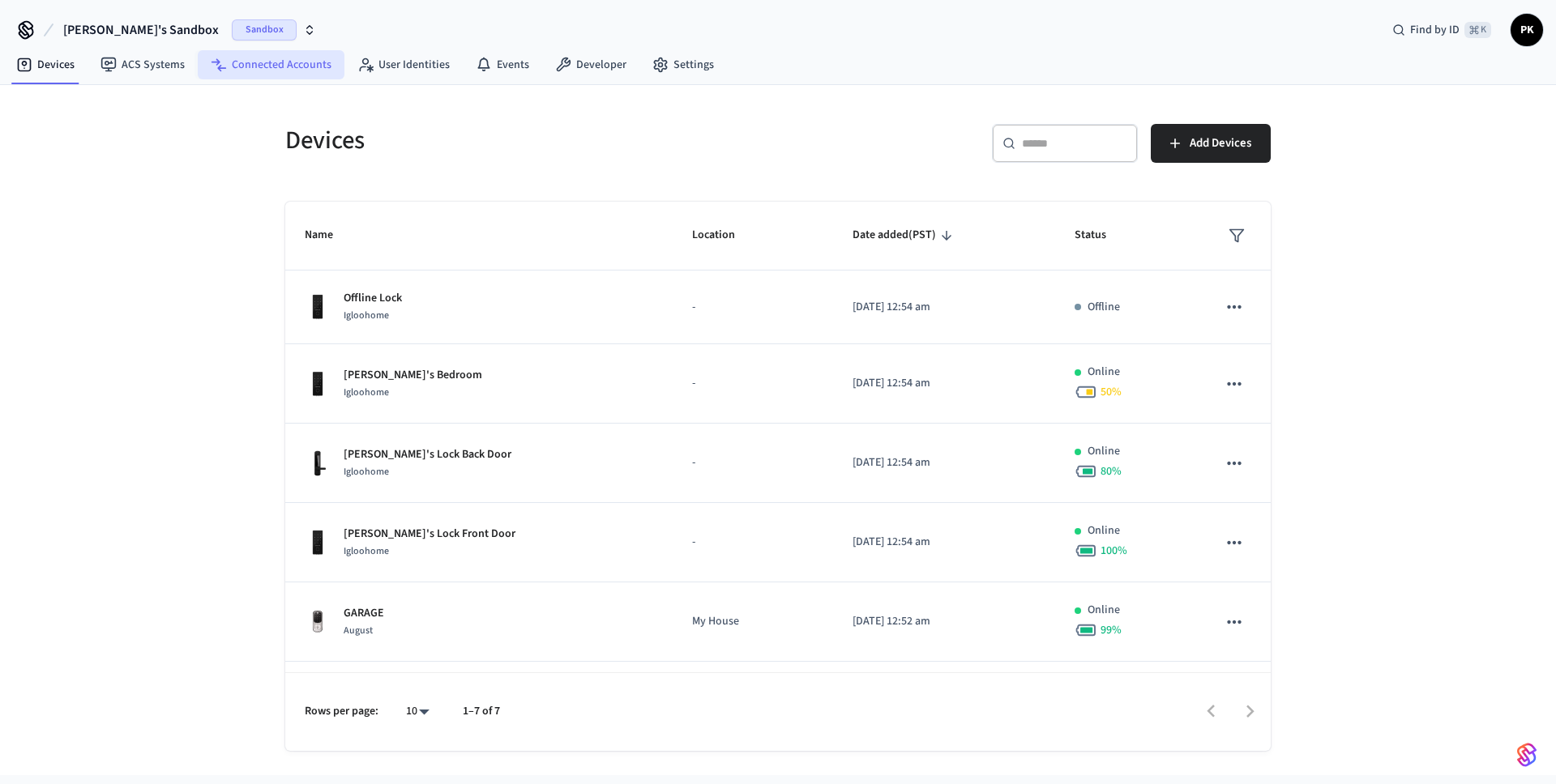
click at [244, 63] on link "Connected Accounts" at bounding box center [271, 65] width 146 height 29
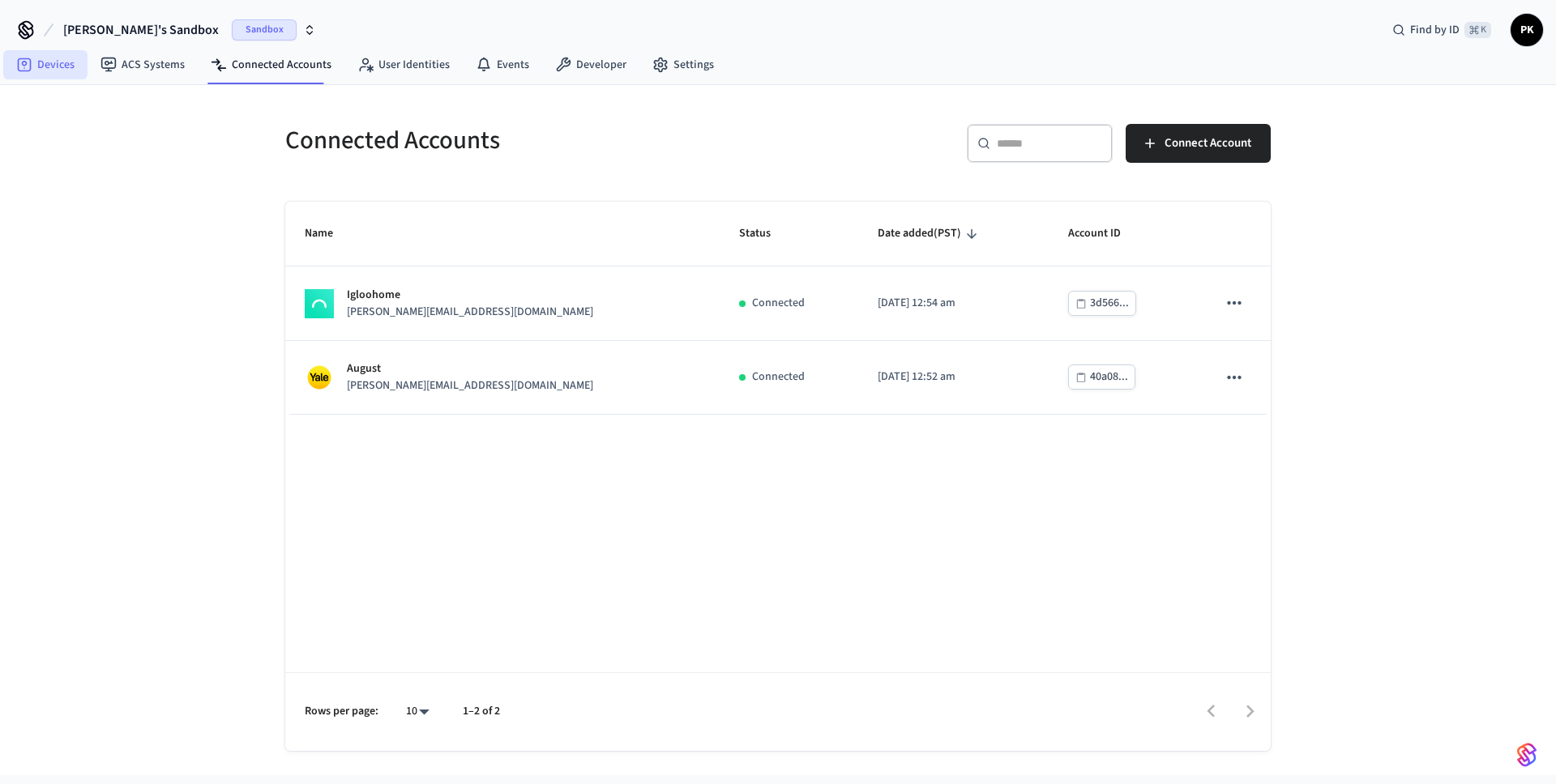
click at [50, 76] on link "Devices" at bounding box center [46, 65] width 84 height 29
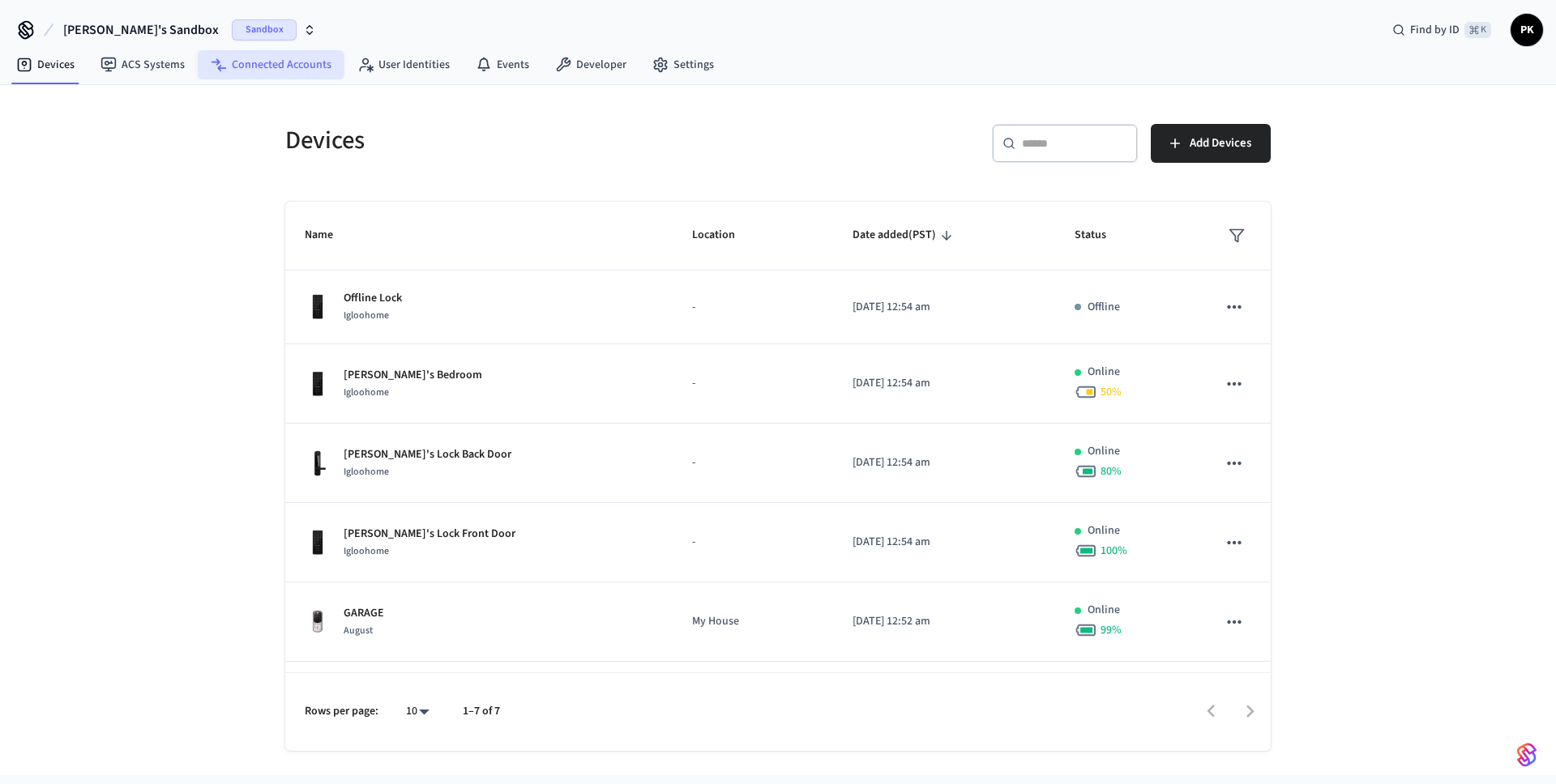
click at [250, 64] on link "Connected Accounts" at bounding box center [271, 65] width 146 height 29
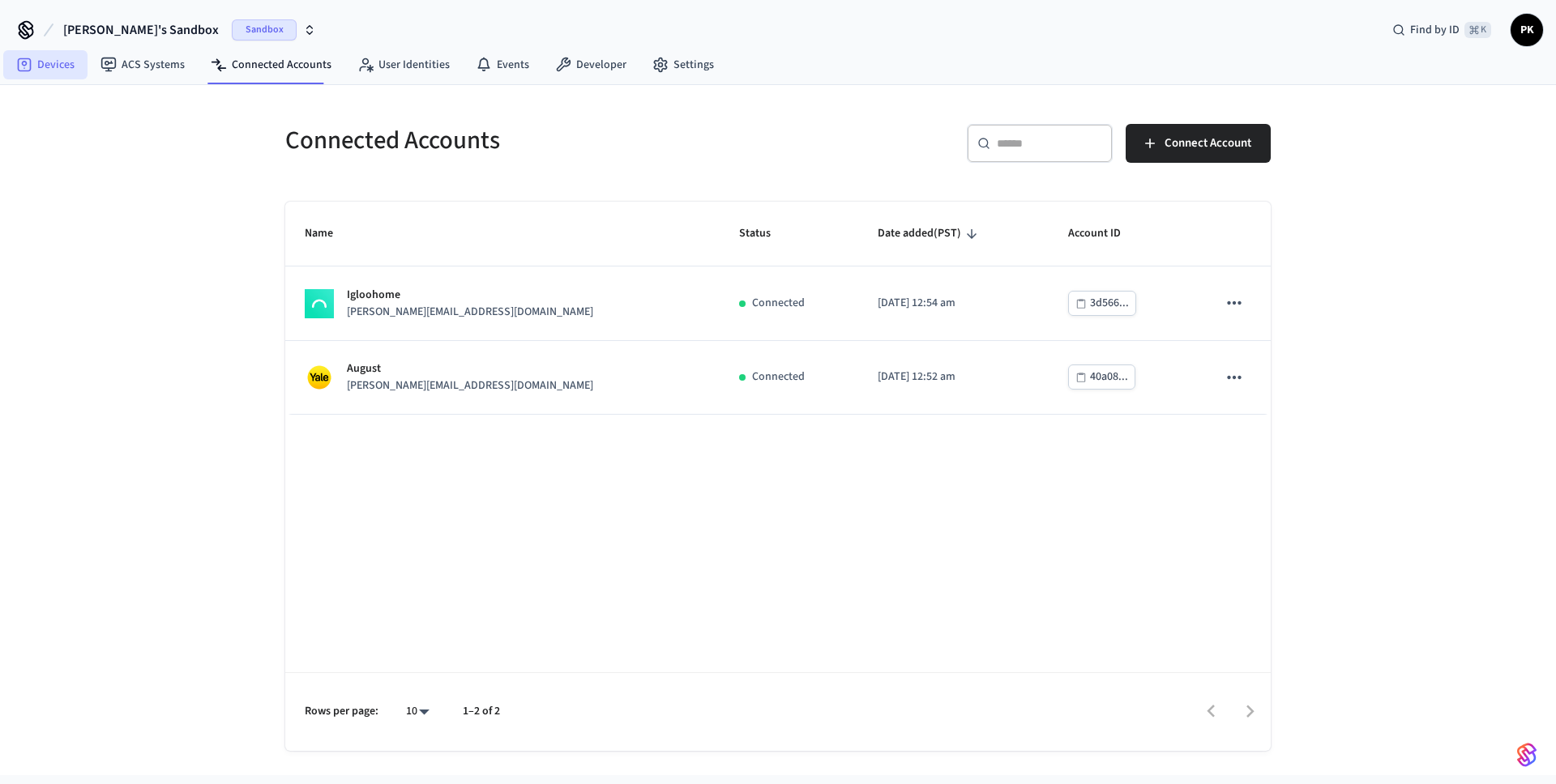
click at [71, 65] on link "Devices" at bounding box center [46, 65] width 84 height 29
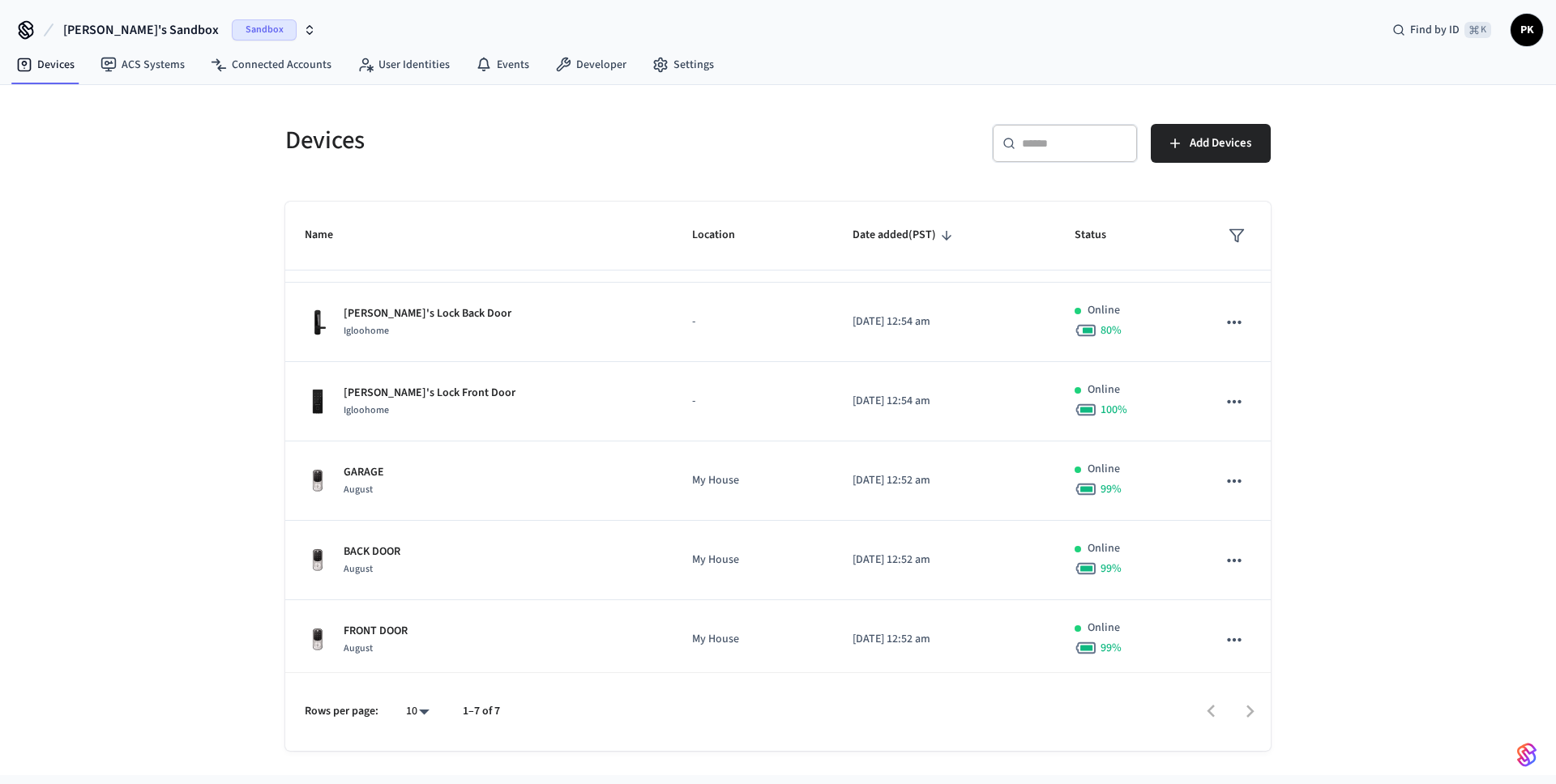
scroll to position [148, 0]
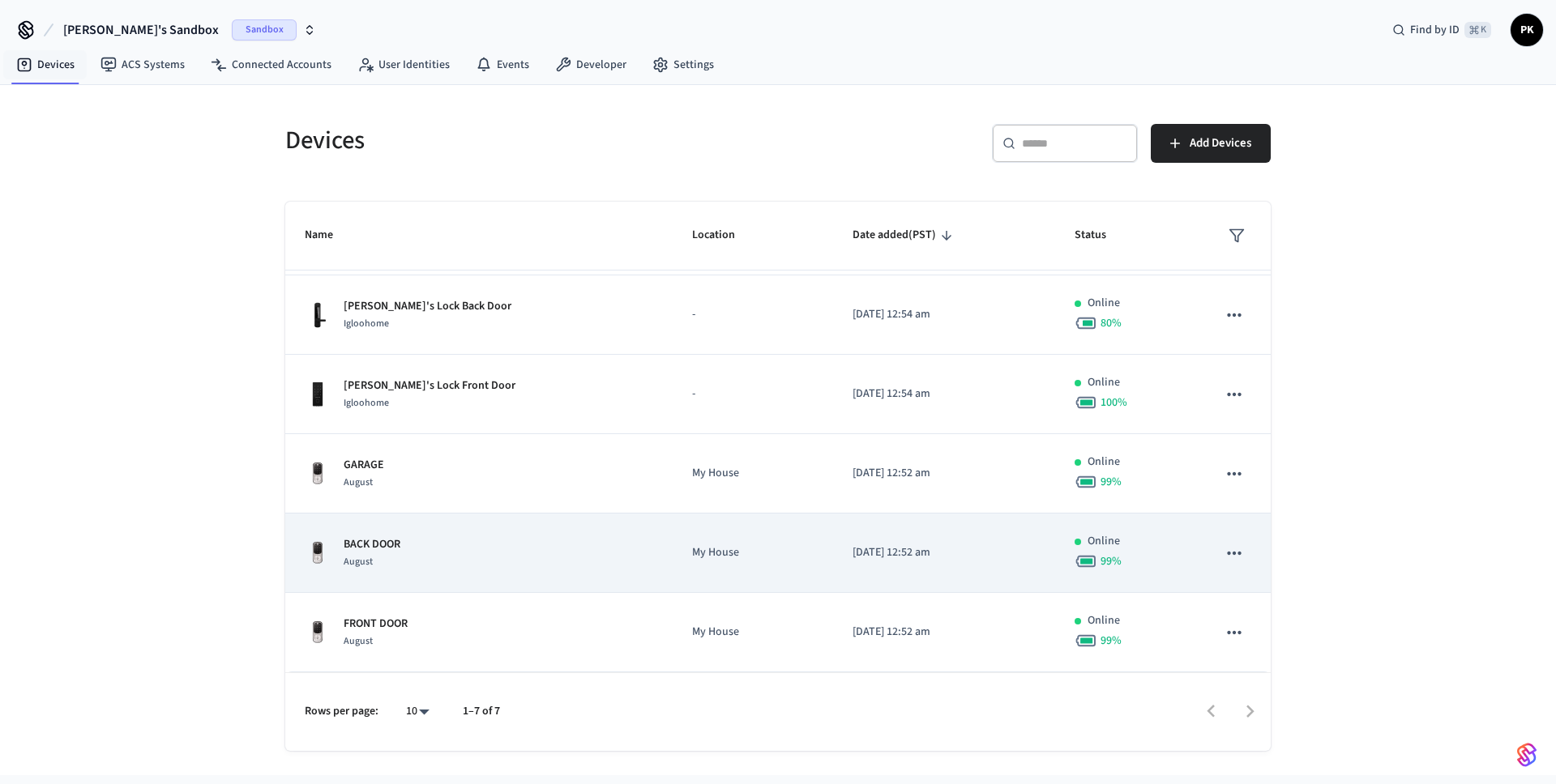
click at [1224, 553] on icon "sticky table" at bounding box center [1234, 553] width 21 height 21
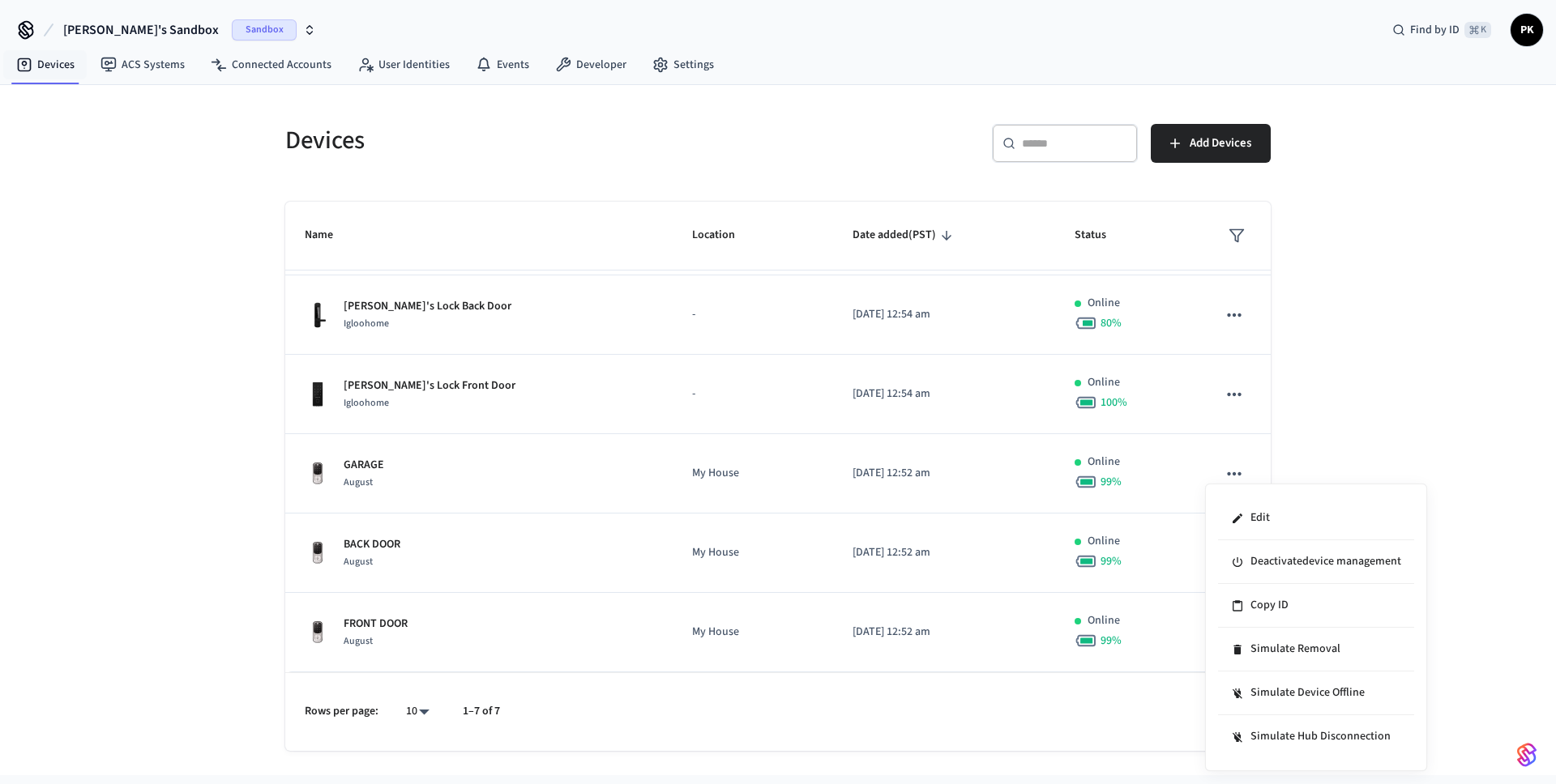
click at [1368, 429] on div at bounding box center [778, 392] width 1556 height 784
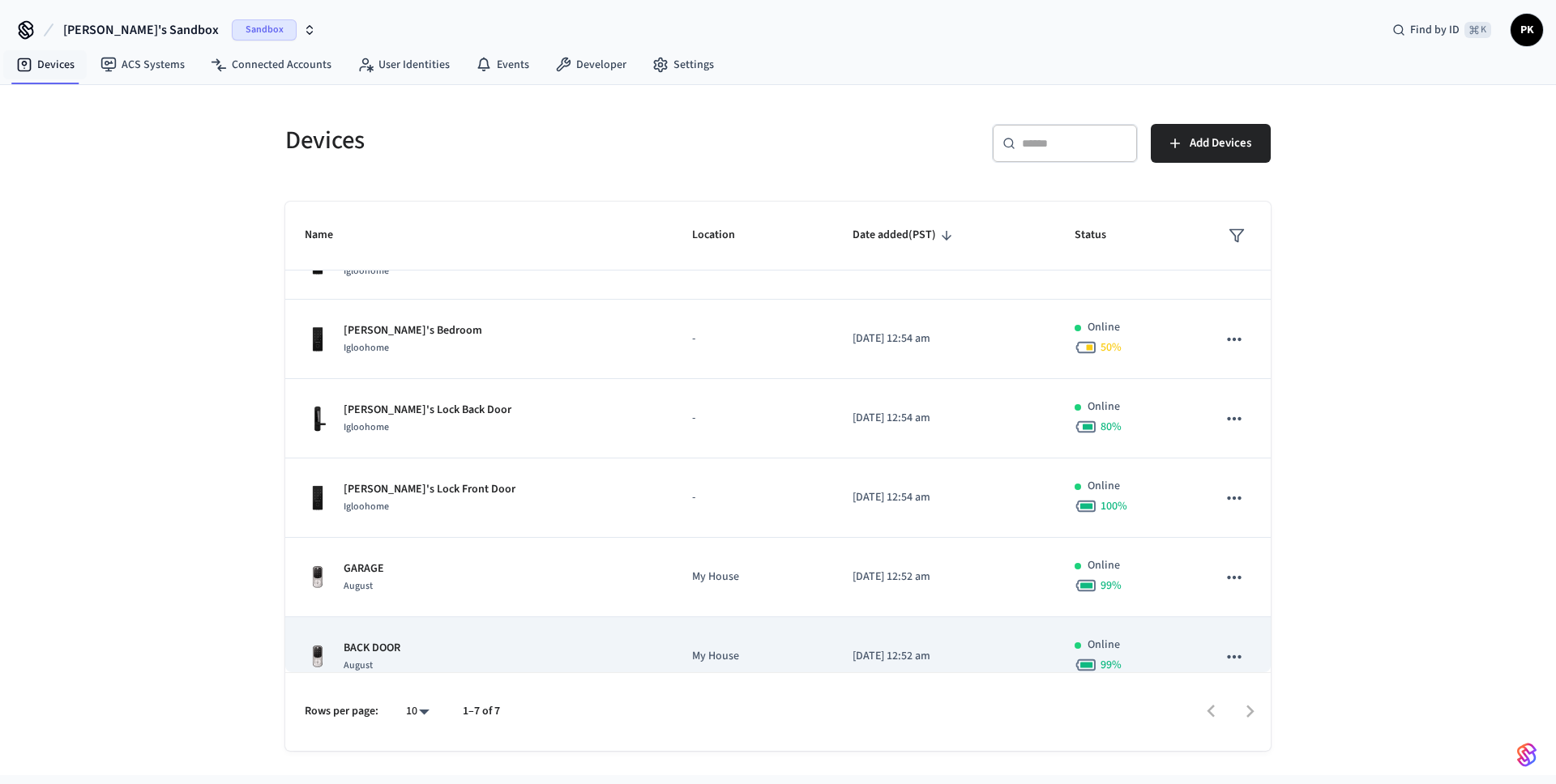
scroll to position [0, 0]
